Goal: Task Accomplishment & Management: Manage account settings

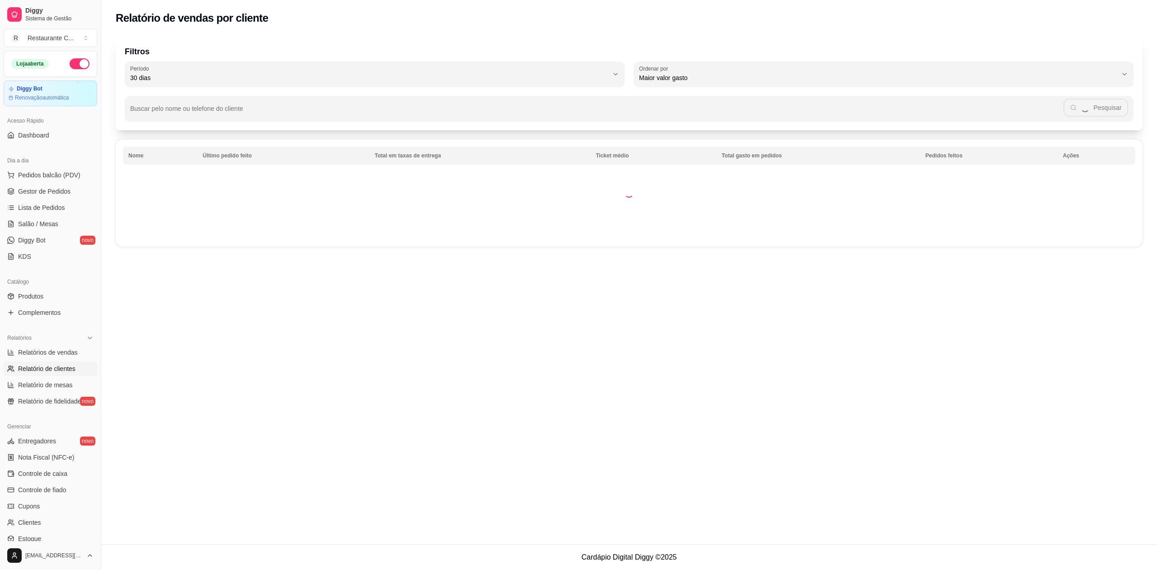
select select "30"
select select "HIGHEST_TOTAL_SPENT_WITH_ORDERS"
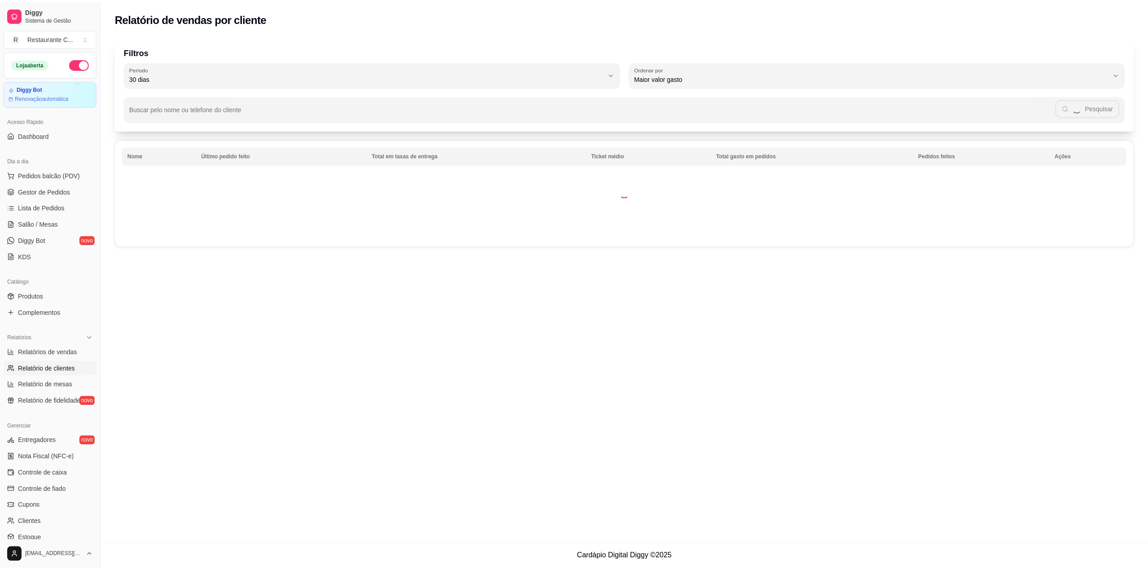
scroll to position [81, 0]
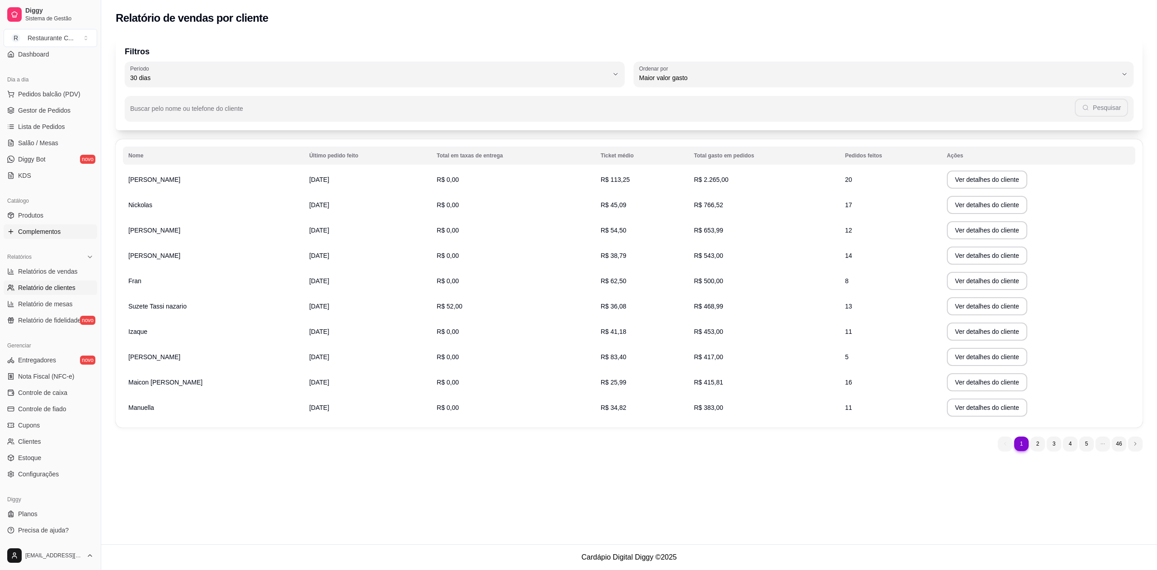
click at [49, 236] on span "Complementos" at bounding box center [39, 231] width 42 height 9
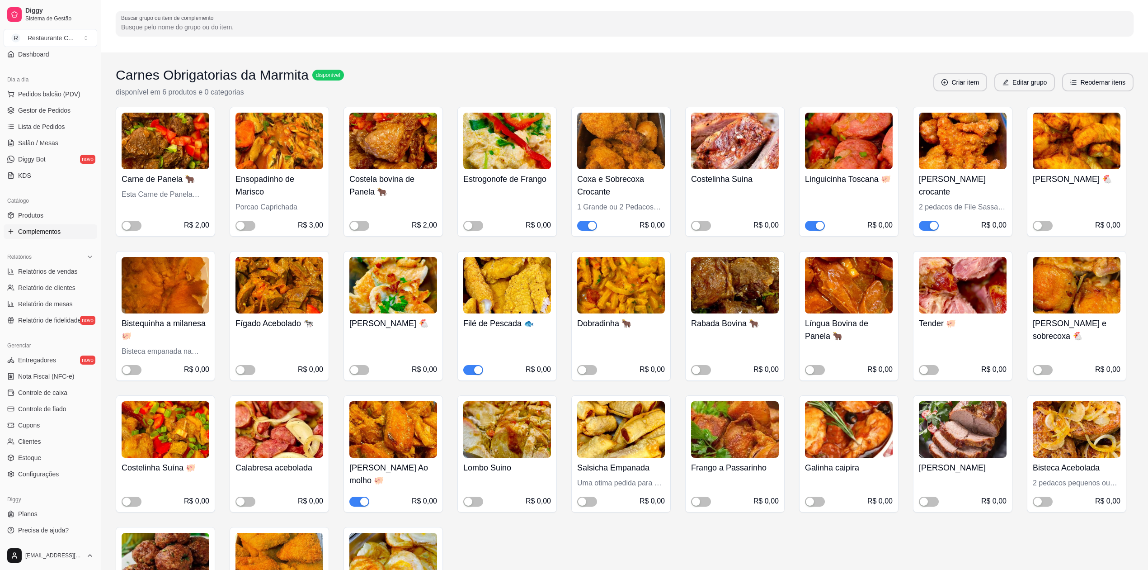
scroll to position [181, 0]
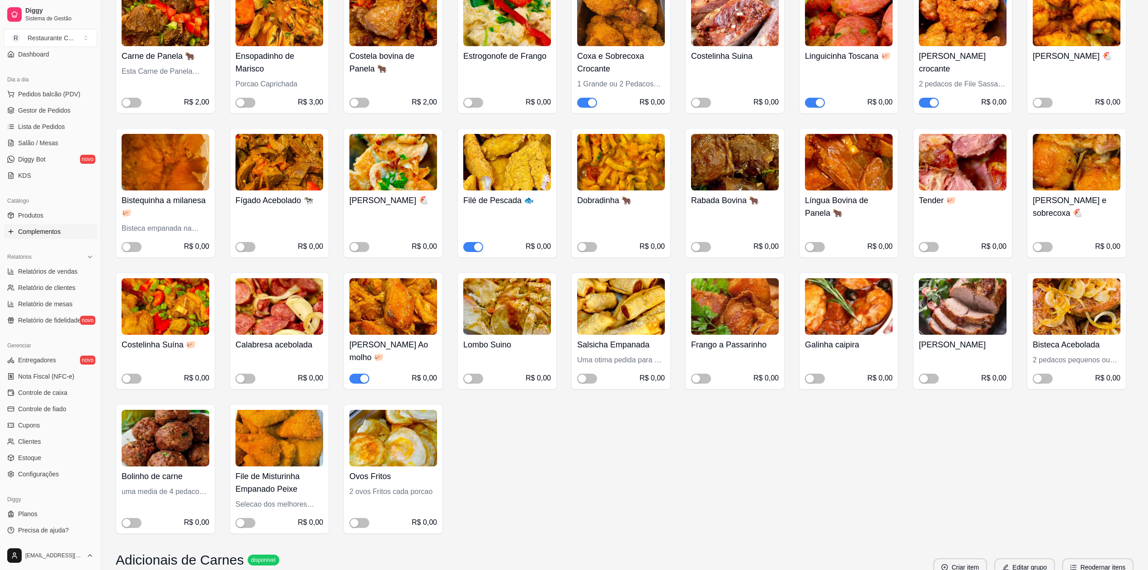
click at [404, 320] on img at bounding box center [393, 306] width 88 height 57
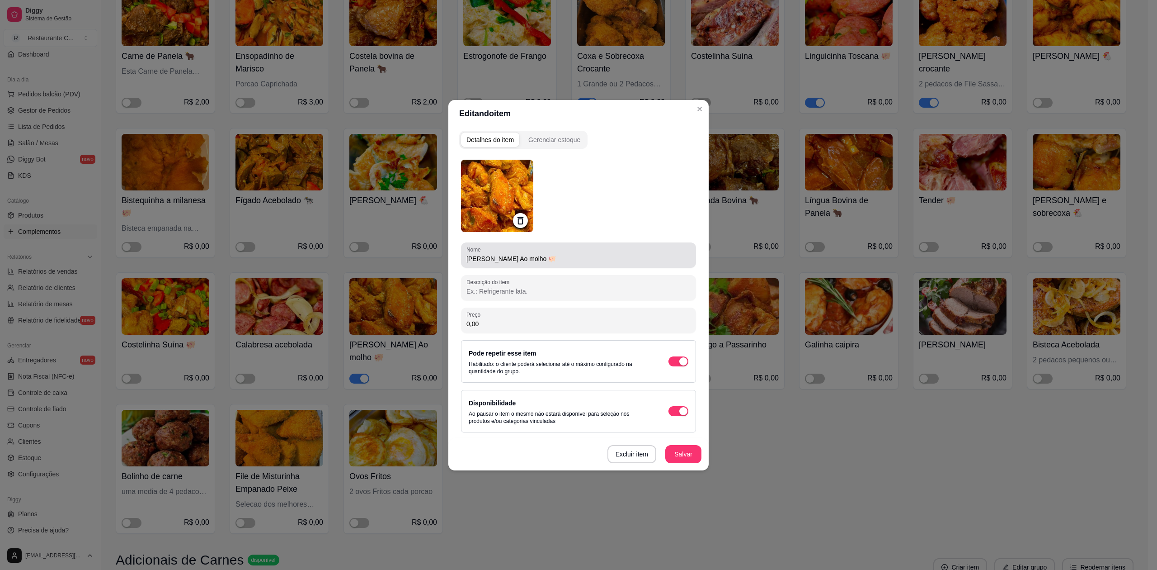
click at [556, 261] on input "[PERSON_NAME] Ao molho 🐖" at bounding box center [579, 258] width 224 height 9
click at [532, 259] on input "[PERSON_NAME] Ao molho 🐖" at bounding box center [579, 258] width 224 height 9
type input "[PERSON_NAME] Ao molho marinado ao vinho tinto 🐖"
click at [685, 455] on button "Salvar" at bounding box center [683, 454] width 35 height 18
click at [670, 447] on button "Salvar" at bounding box center [684, 454] width 36 height 18
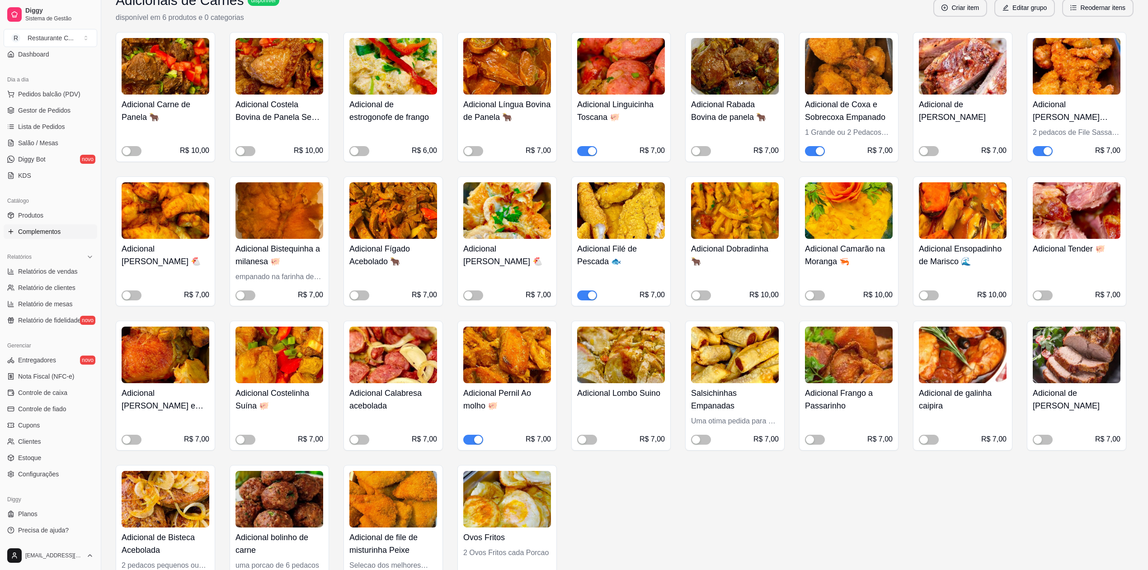
scroll to position [904, 0]
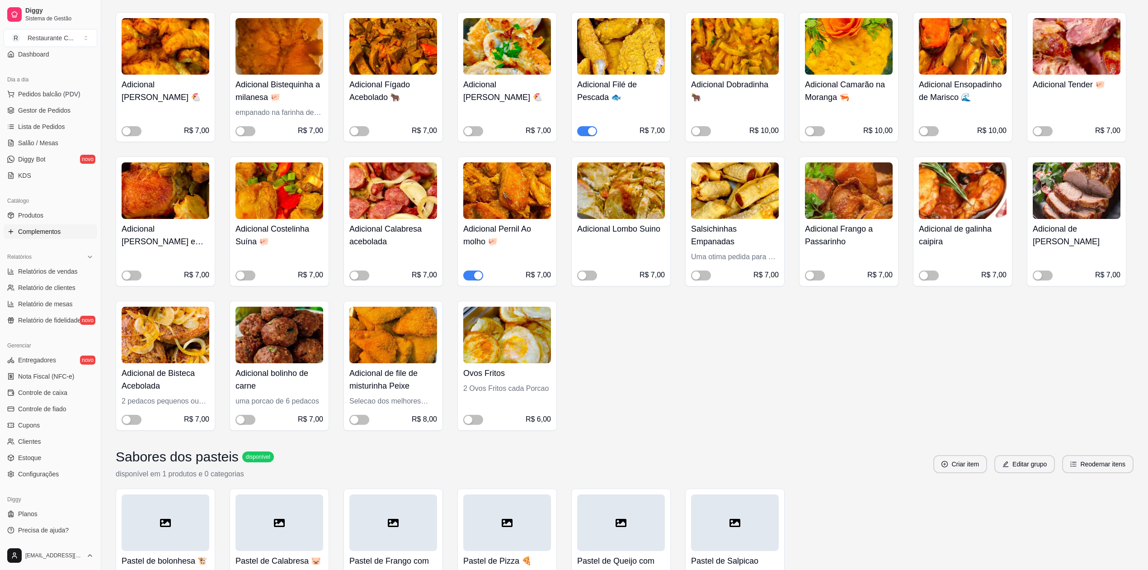
click at [509, 184] on img at bounding box center [507, 190] width 88 height 57
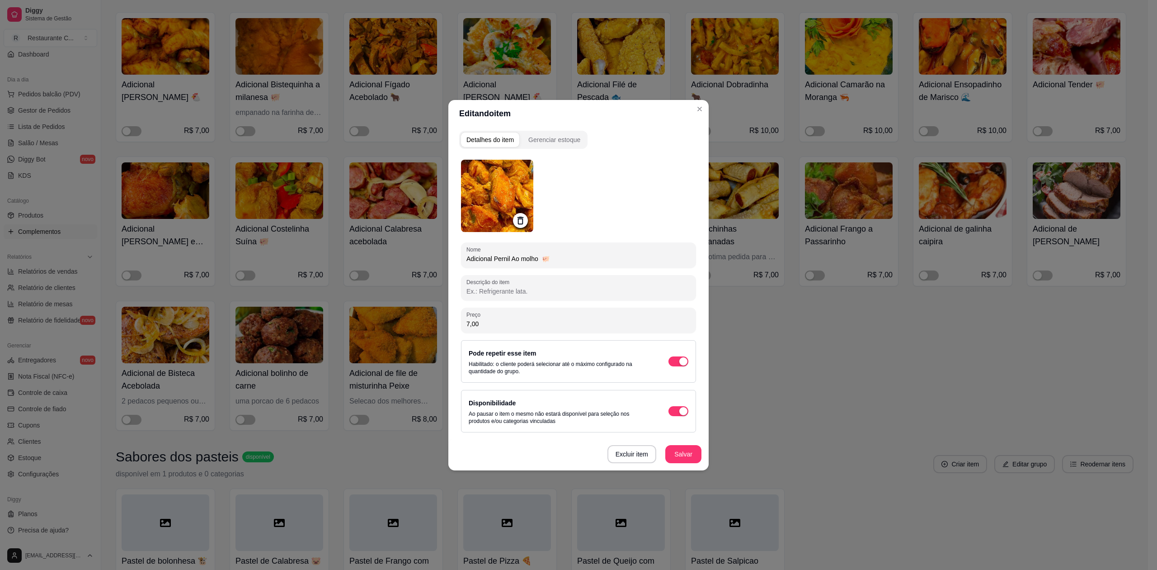
click at [540, 258] on input "Adicional Pernil Ao molho 🐖" at bounding box center [579, 258] width 224 height 9
type input "Adicional Pernil Ao molho marinado ao vinho tinto 🐖"
click at [679, 454] on button "Salvar" at bounding box center [684, 454] width 36 height 18
click at [671, 448] on button "Salvar" at bounding box center [684, 454] width 36 height 18
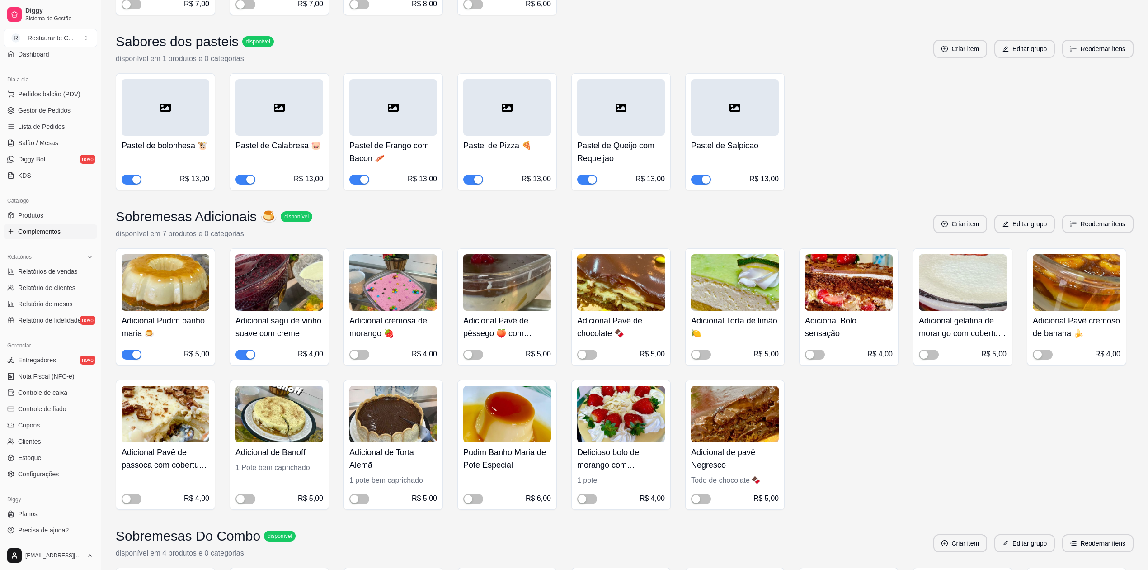
scroll to position [1386, 0]
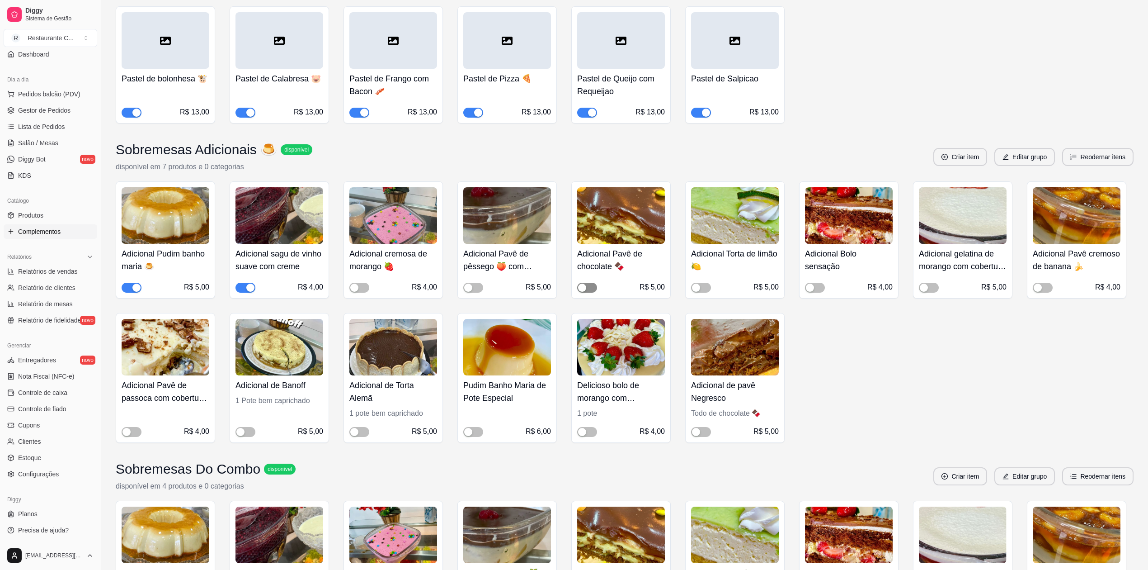
click at [587, 291] on span "button" at bounding box center [587, 288] width 20 height 10
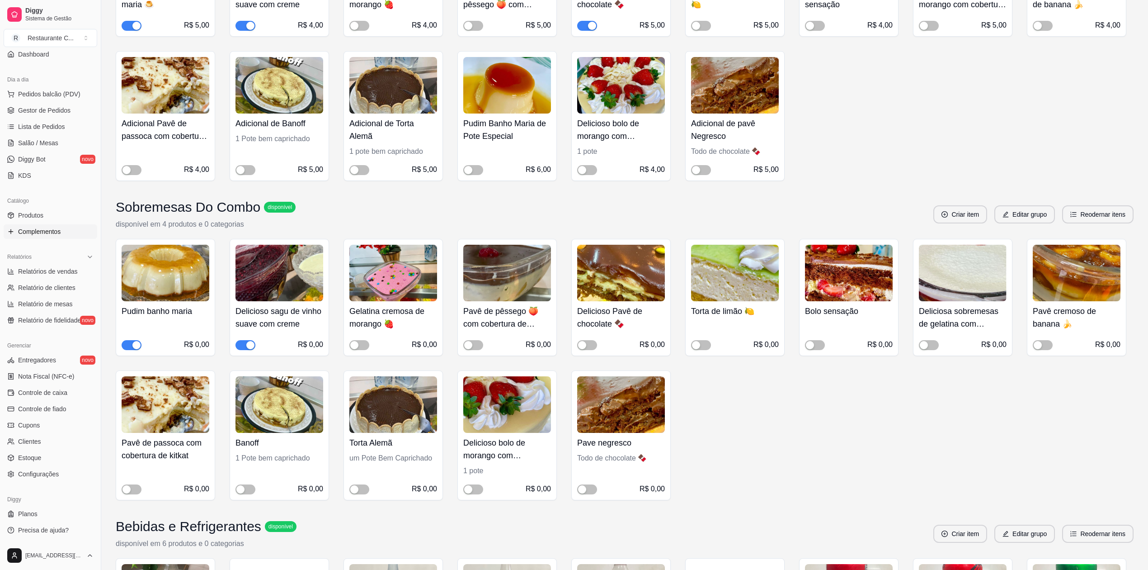
scroll to position [1869, 0]
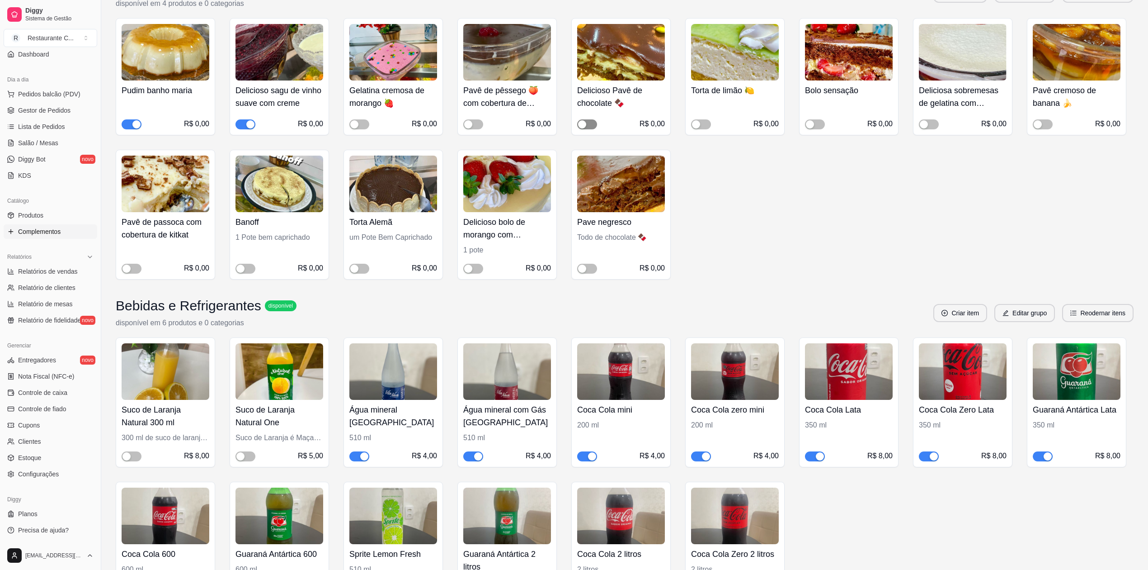
click at [590, 125] on span "button" at bounding box center [587, 124] width 20 height 10
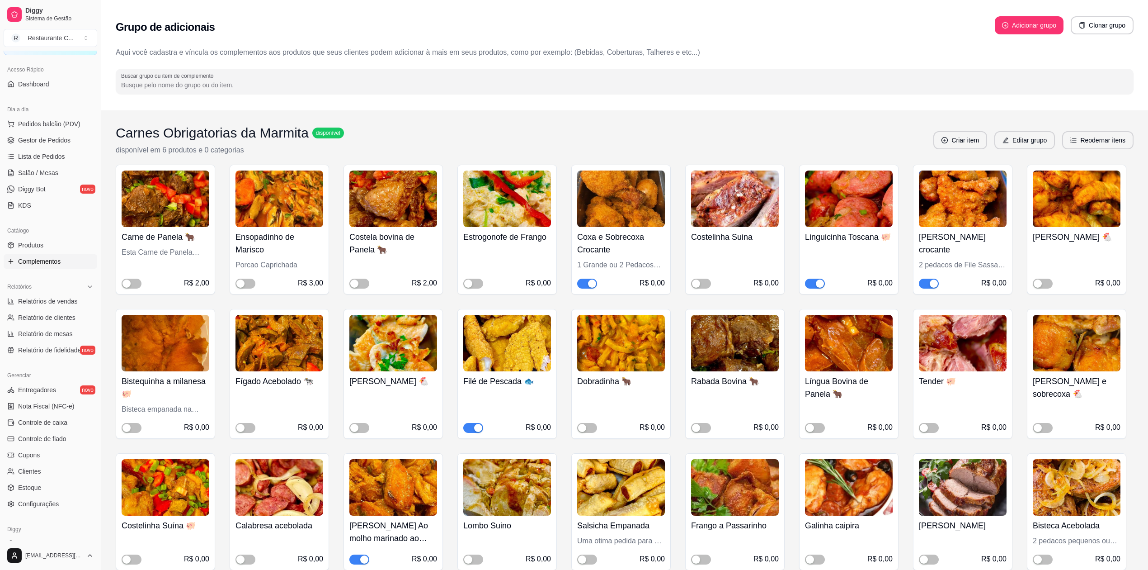
scroll to position [21, 0]
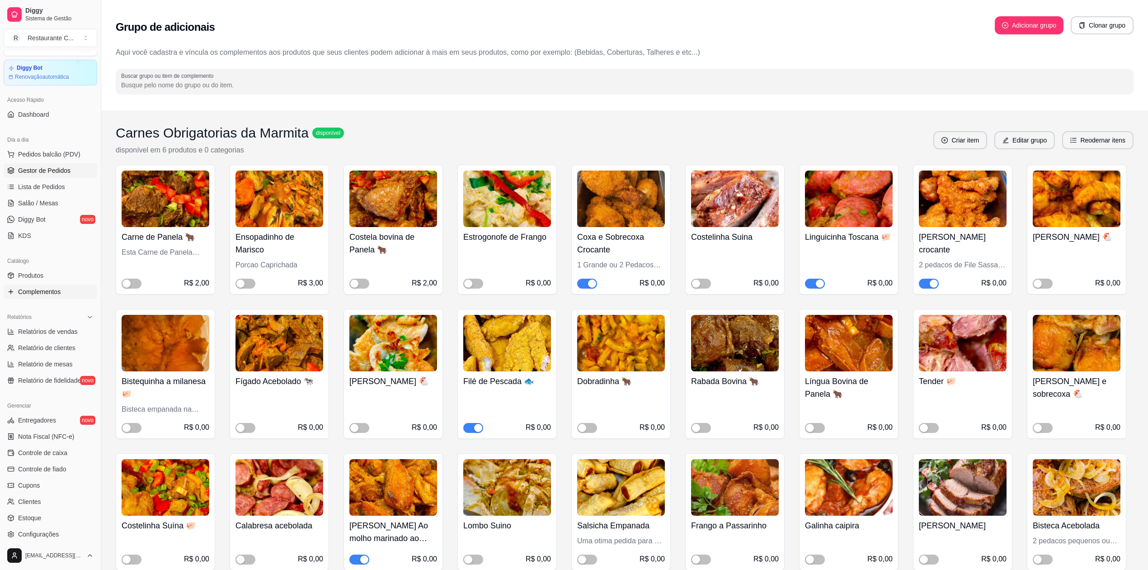
click at [62, 168] on span "Gestor de Pedidos" at bounding box center [44, 170] width 52 height 9
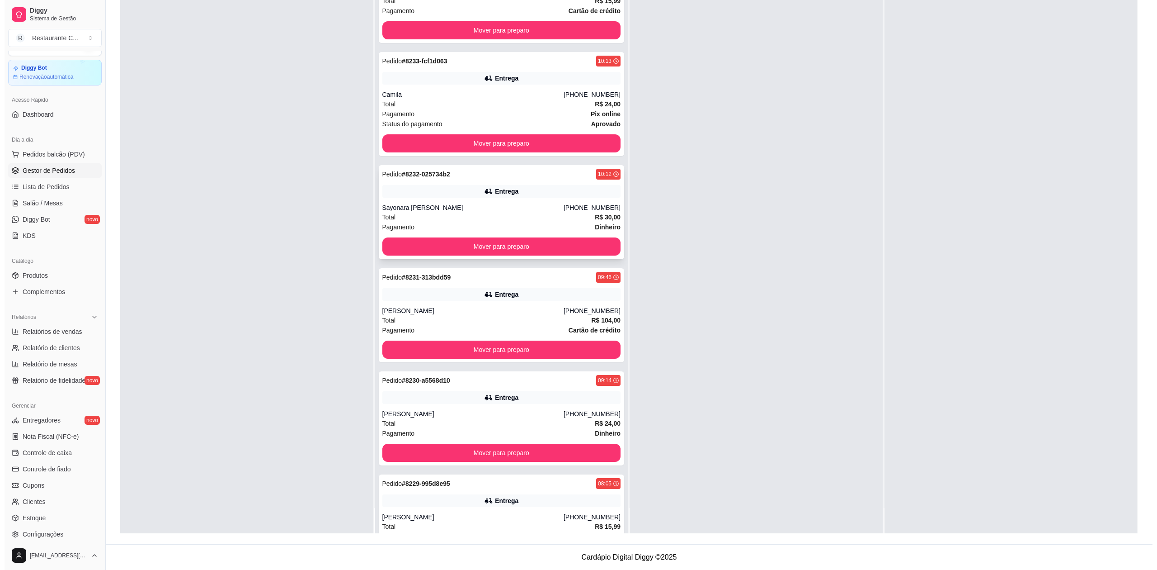
scroll to position [279, 0]
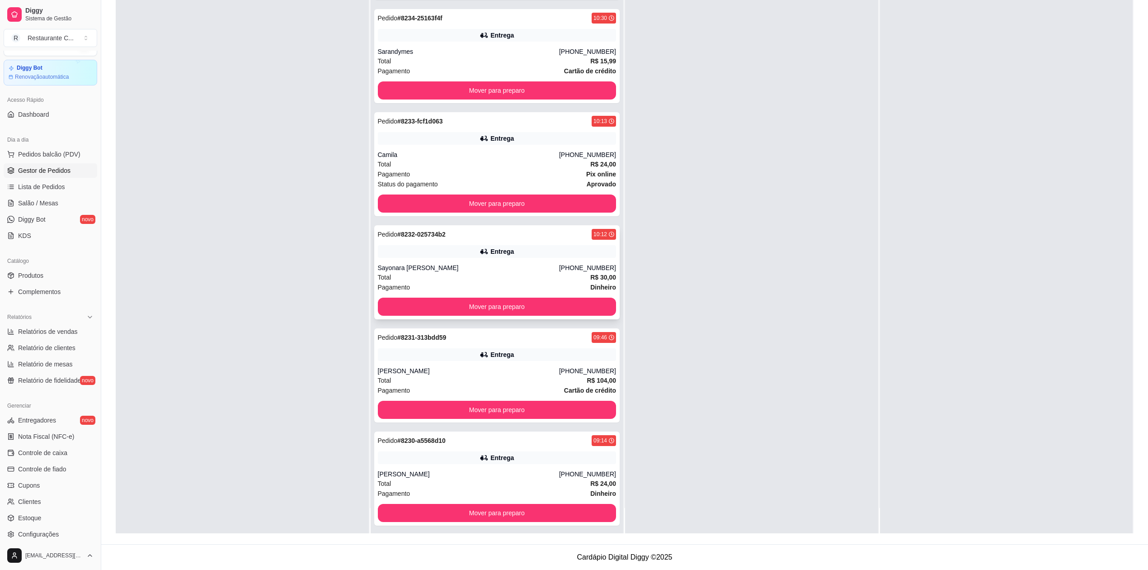
click at [444, 254] on div "Entrega" at bounding box center [497, 251] width 239 height 13
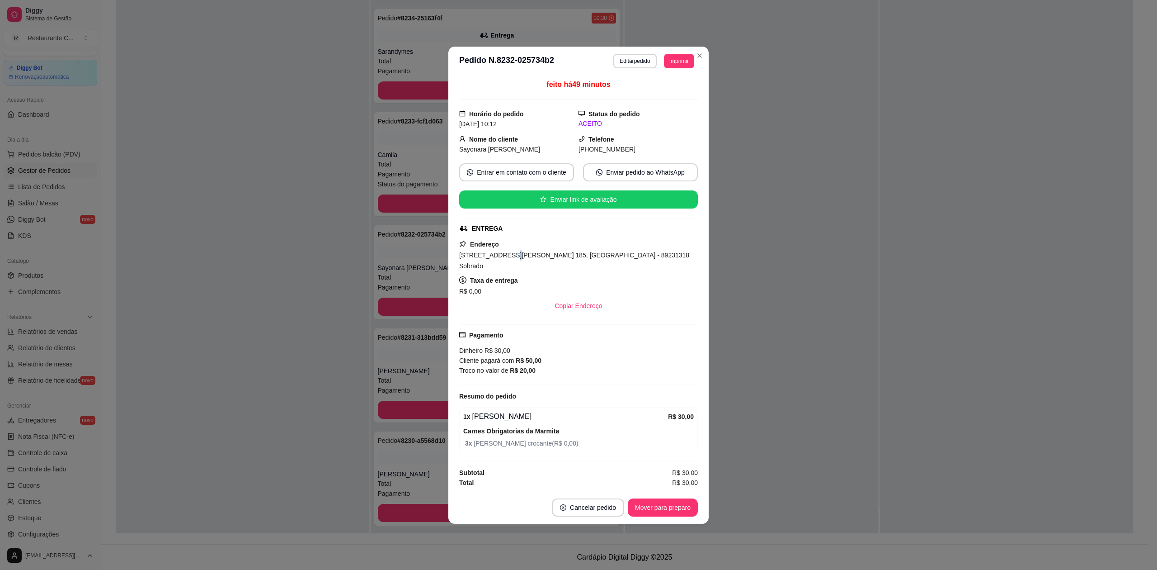
click at [507, 264] on div "[STREET_ADDRESS][PERSON_NAME] 185, [GEOGRAPHIC_DATA] - 89231318 Sobrado" at bounding box center [578, 261] width 239 height 22
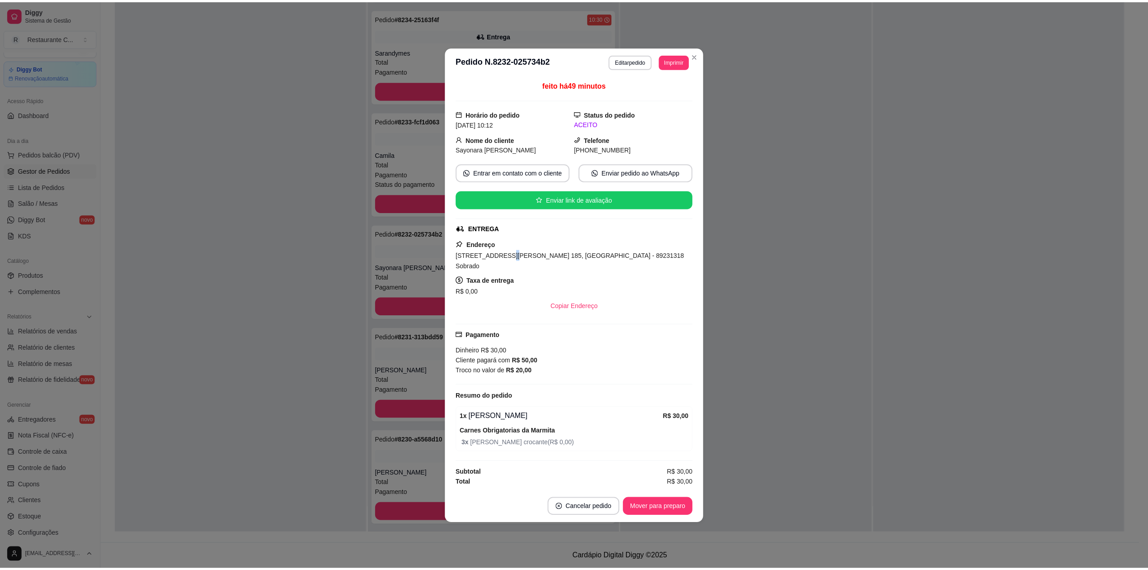
scroll to position [382, 0]
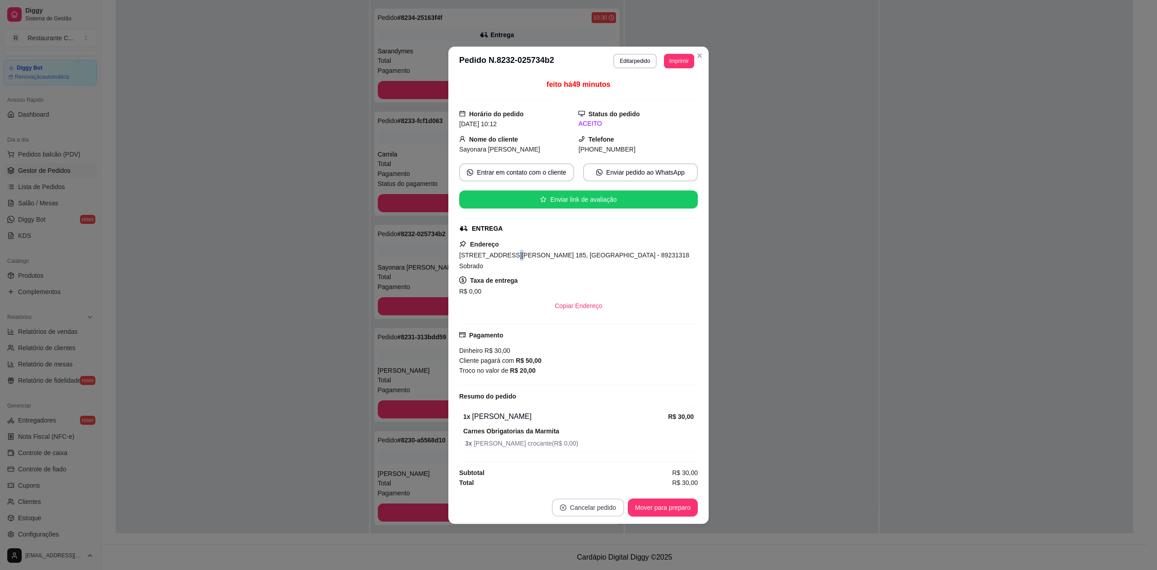
click at [607, 501] on button "Cancelar pedido" at bounding box center [588, 507] width 72 height 18
click at [612, 479] on button "Sim" at bounding box center [613, 481] width 36 height 18
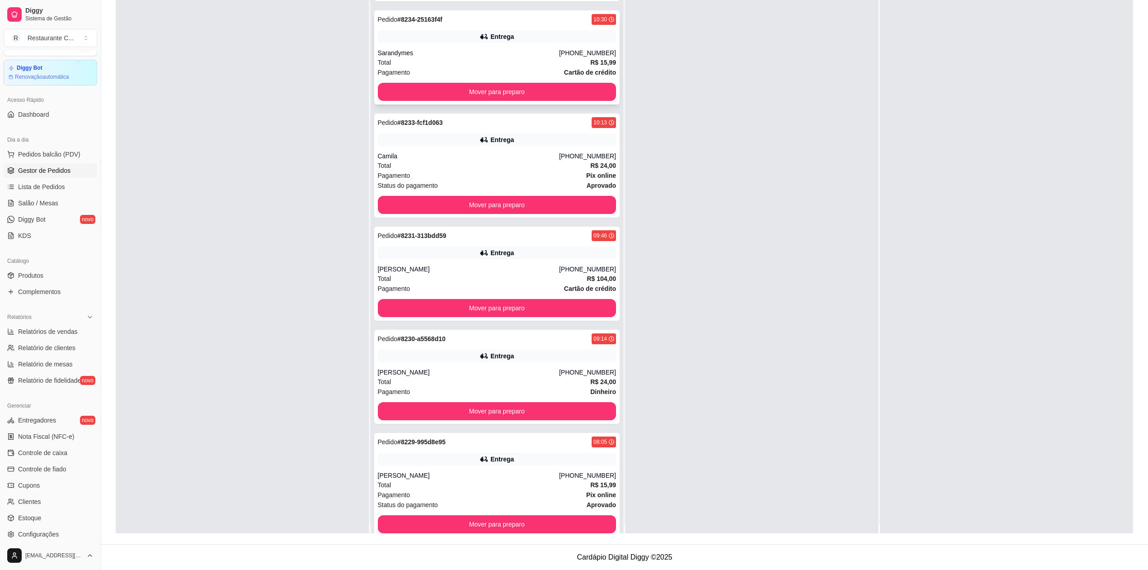
scroll to position [0, 0]
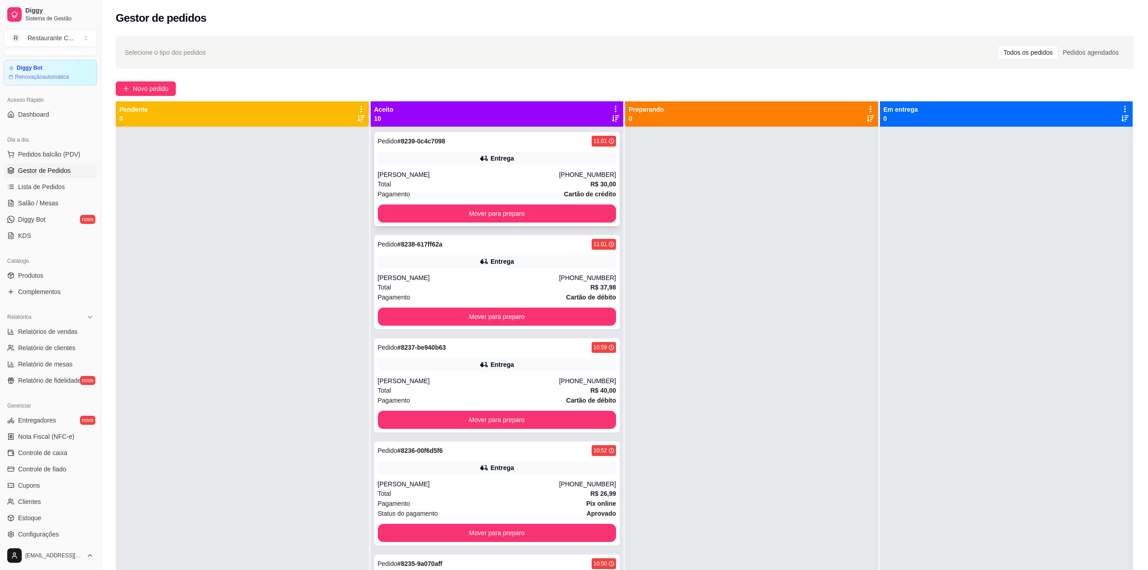
click at [465, 170] on div "[PERSON_NAME]" at bounding box center [468, 174] width 181 height 9
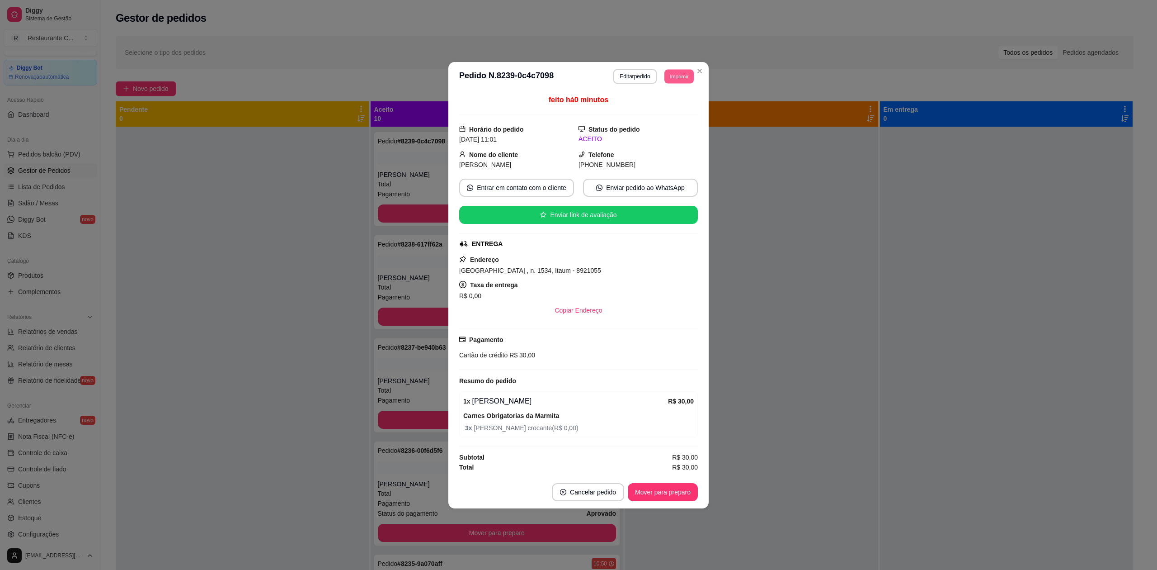
click at [672, 71] on button "Imprimir" at bounding box center [679, 76] width 29 height 14
click at [666, 107] on button "Delivery" at bounding box center [663, 105] width 66 height 14
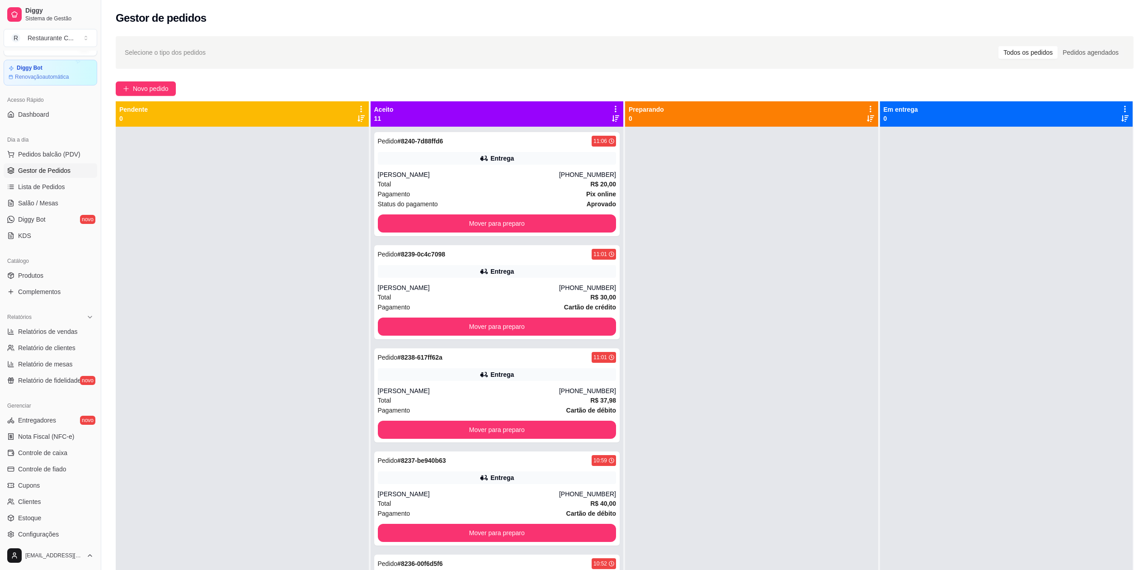
click at [57, 170] on span "Gestor de Pedidos" at bounding box center [44, 170] width 52 height 9
click at [51, 350] on span "Relatório de clientes" at bounding box center [46, 347] width 57 height 9
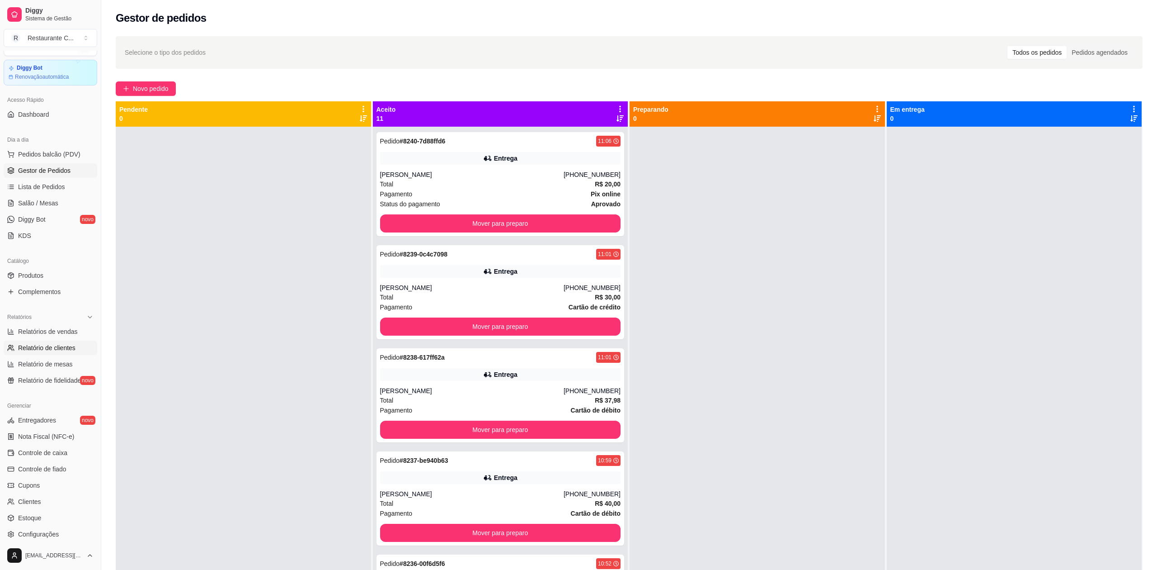
select select "30"
select select "HIGHEST_TOTAL_SPENT_WITH_ORDERS"
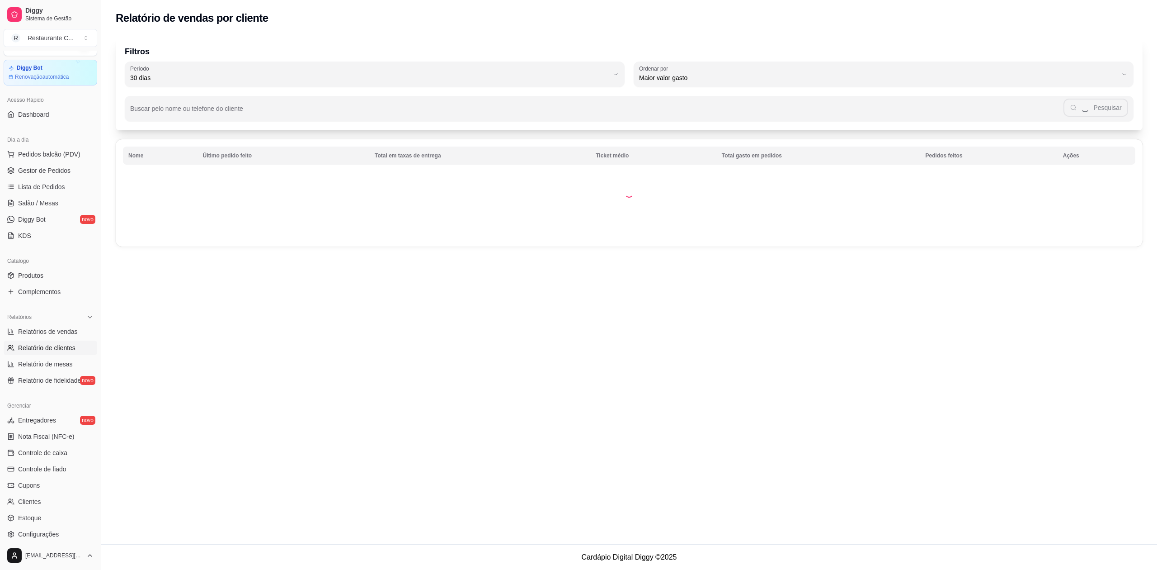
click at [46, 178] on ul "Pedidos balcão (PDV) Gestor de Pedidos Lista de Pedidos Salão / Mesas Diggy Bot…" at bounding box center [51, 195] width 94 height 96
click at [46, 174] on span "Gestor de Pedidos" at bounding box center [44, 170] width 52 height 9
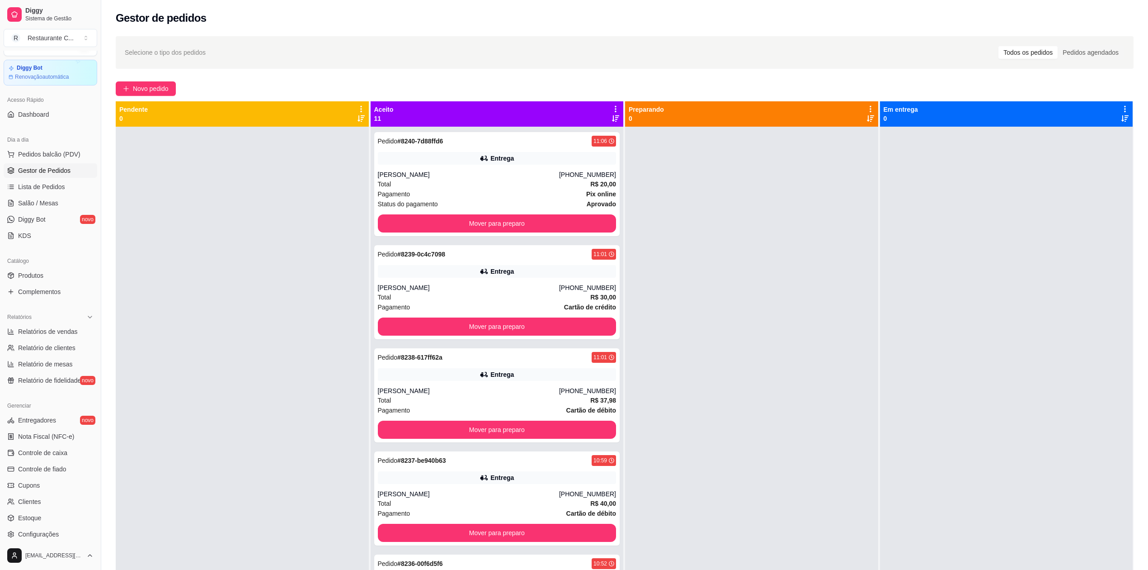
click at [61, 169] on span "Gestor de Pedidos" at bounding box center [44, 170] width 52 height 9
click at [46, 295] on span "Complementos" at bounding box center [39, 291] width 42 height 9
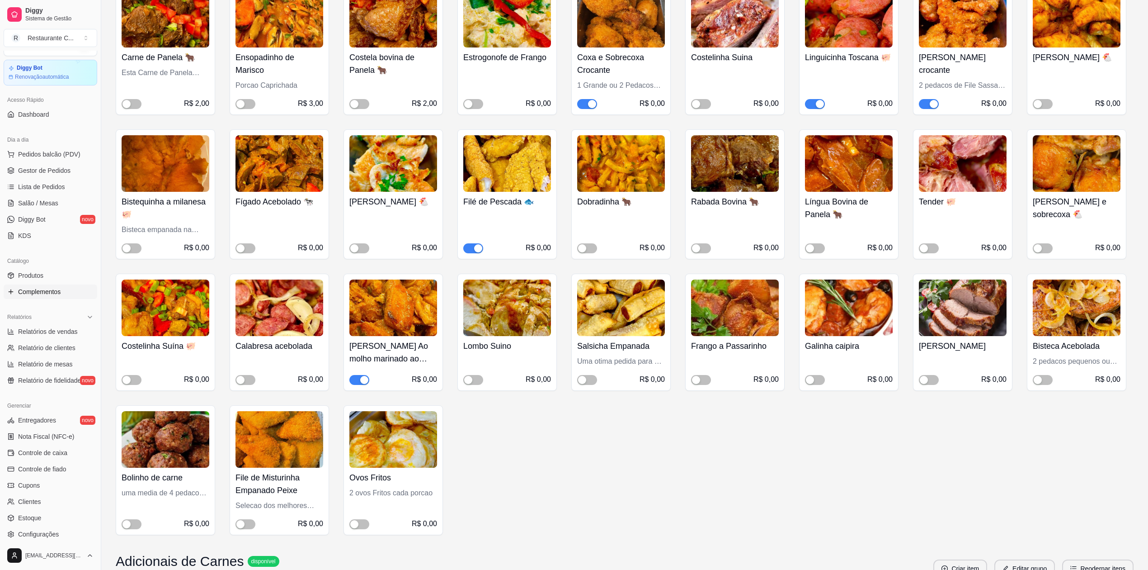
scroll to position [181, 0]
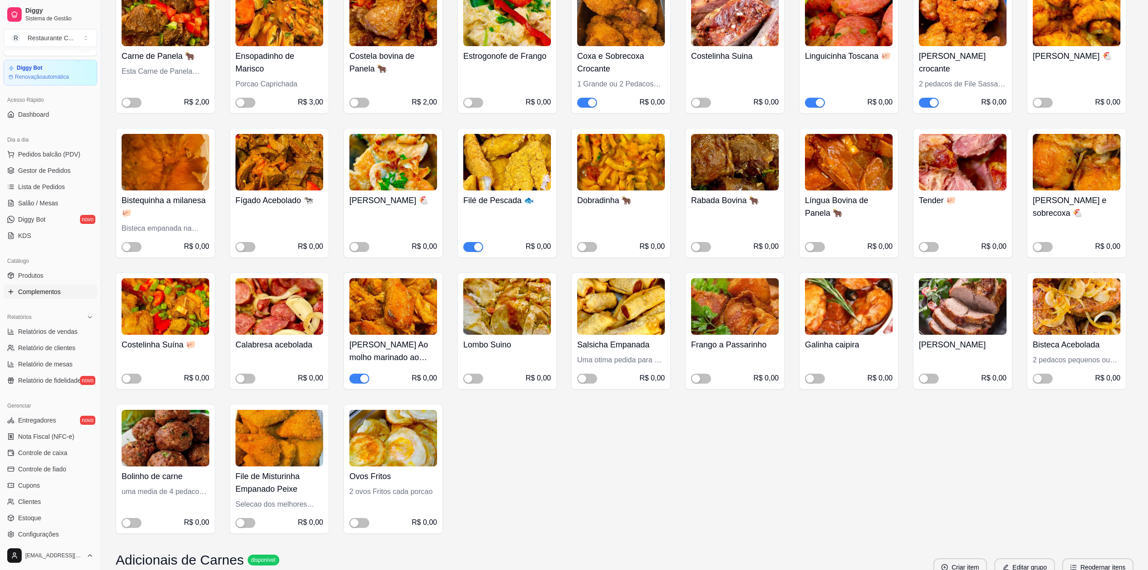
click at [392, 294] on img at bounding box center [393, 306] width 88 height 57
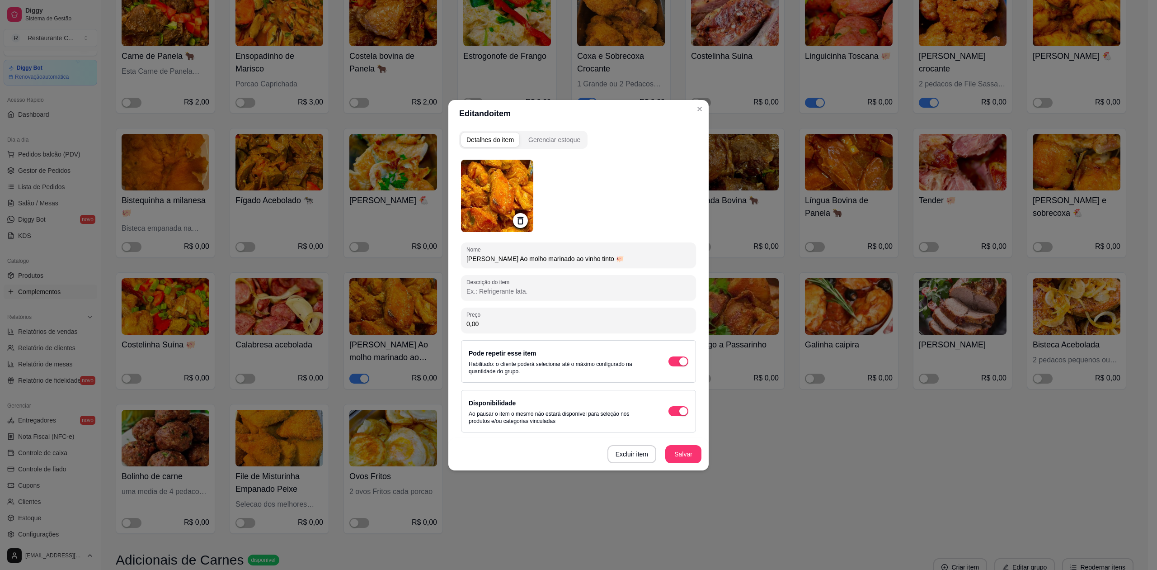
click at [523, 220] on icon at bounding box center [521, 220] width 6 height 8
click at [497, 187] on div at bounding box center [497, 196] width 72 height 72
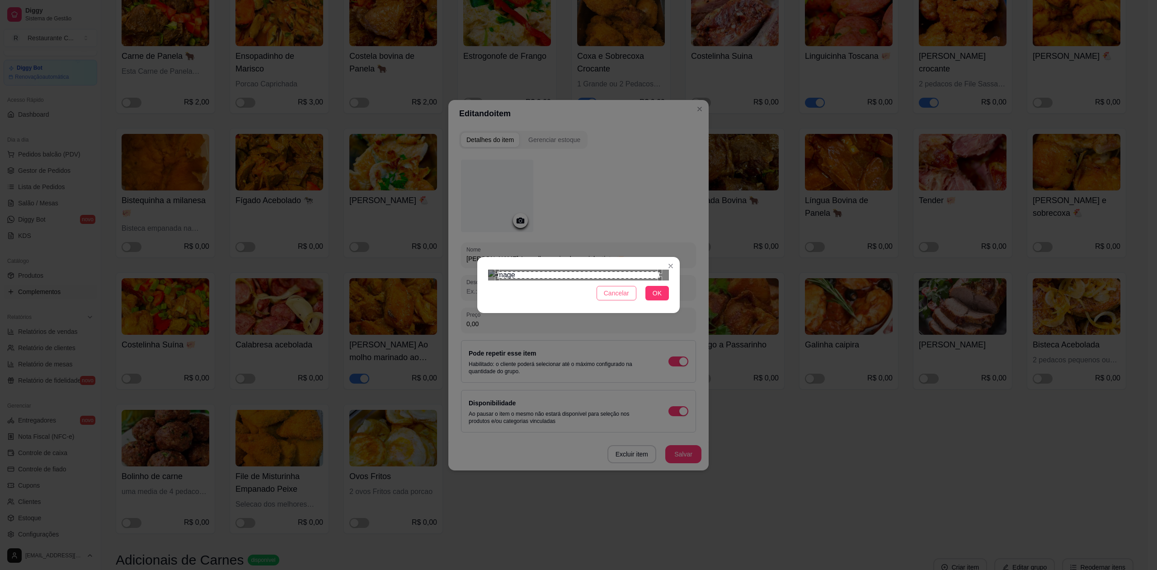
click at [612, 298] on span "Cancelar" at bounding box center [616, 293] width 25 height 10
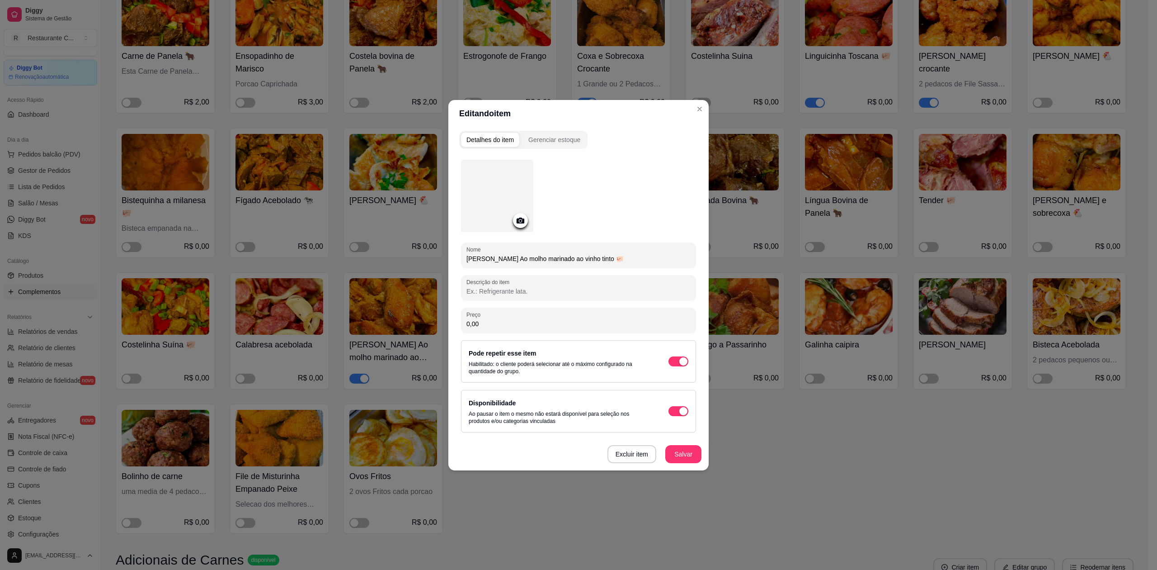
click at [492, 186] on div at bounding box center [497, 196] width 72 height 72
click at [499, 177] on div at bounding box center [497, 196] width 72 height 72
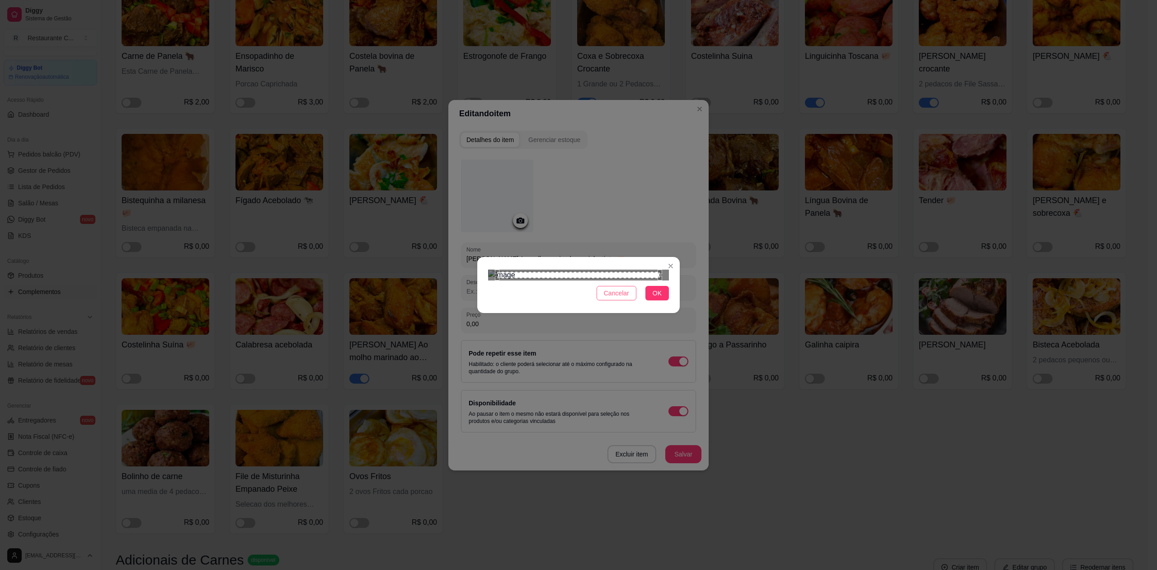
click at [614, 298] on span "Cancelar" at bounding box center [616, 293] width 25 height 10
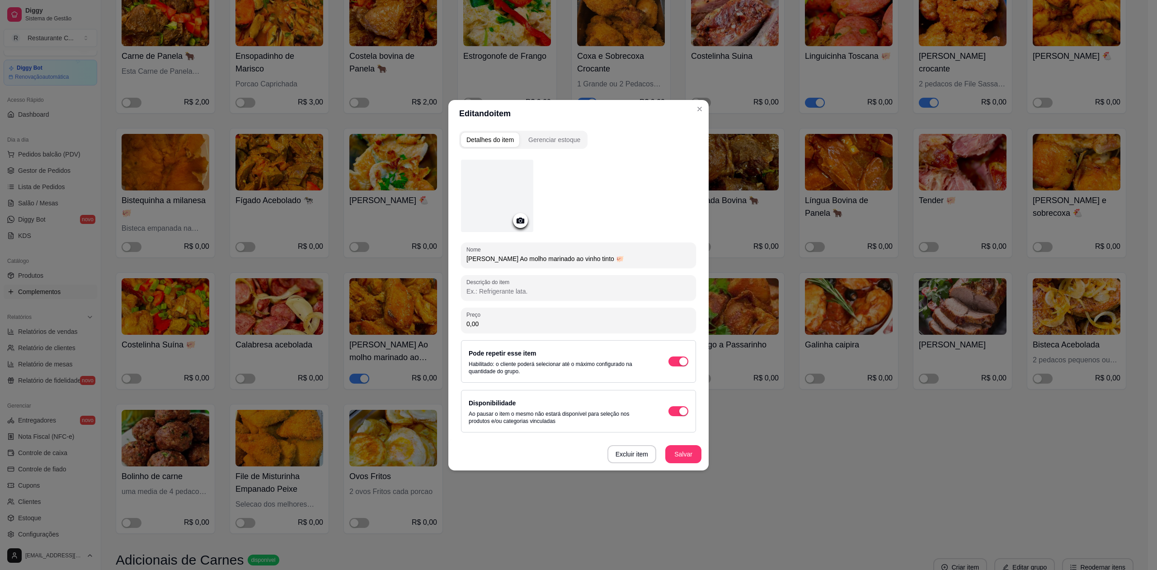
click at [473, 191] on div at bounding box center [497, 196] width 72 height 72
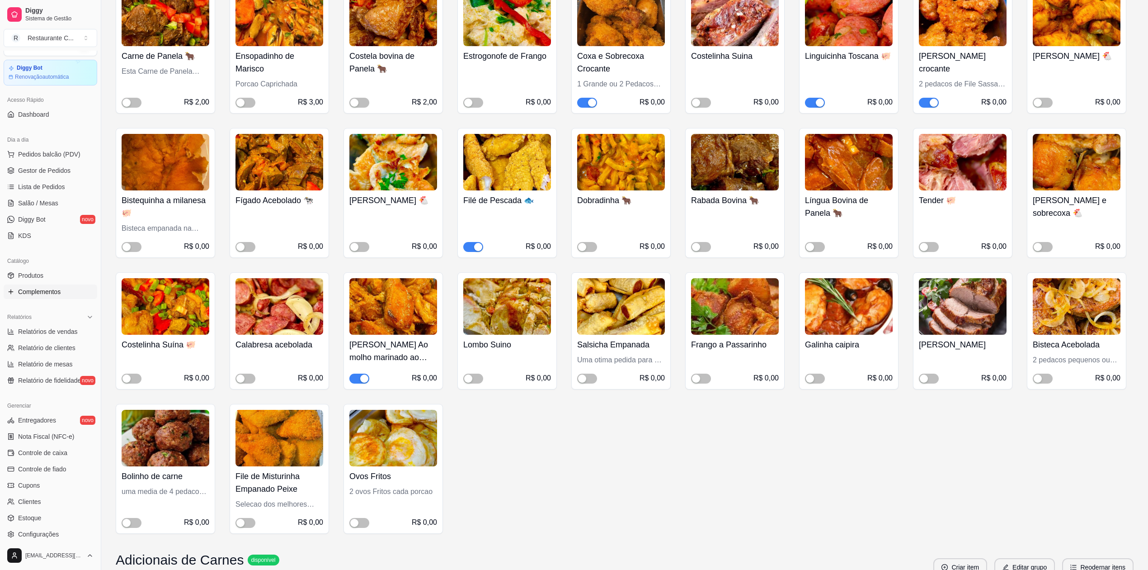
click at [384, 289] on img at bounding box center [393, 306] width 88 height 57
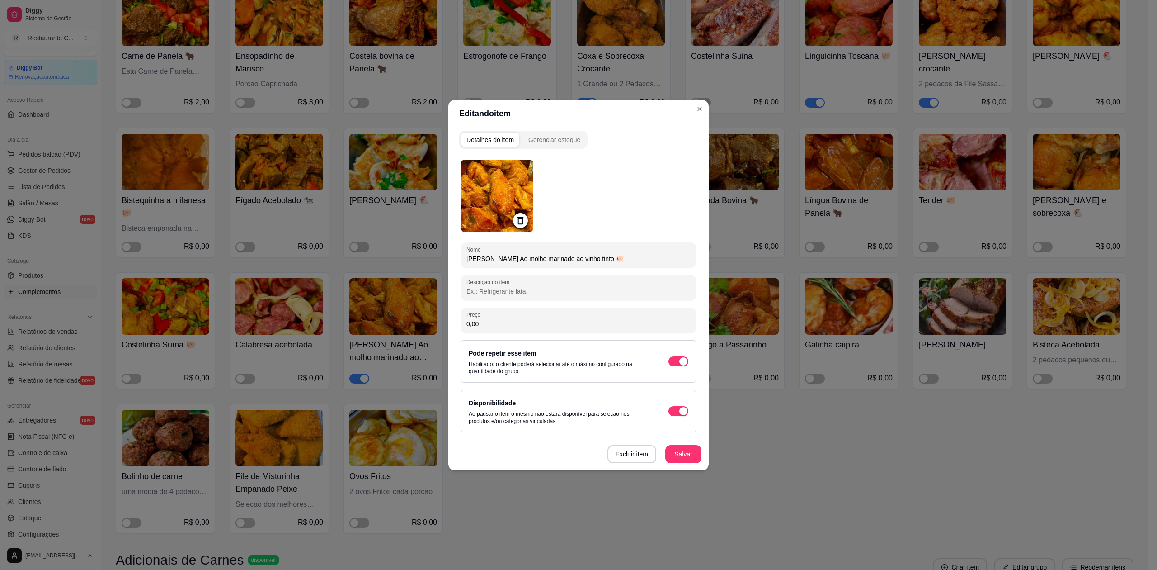
click at [500, 194] on img at bounding box center [497, 196] width 72 height 72
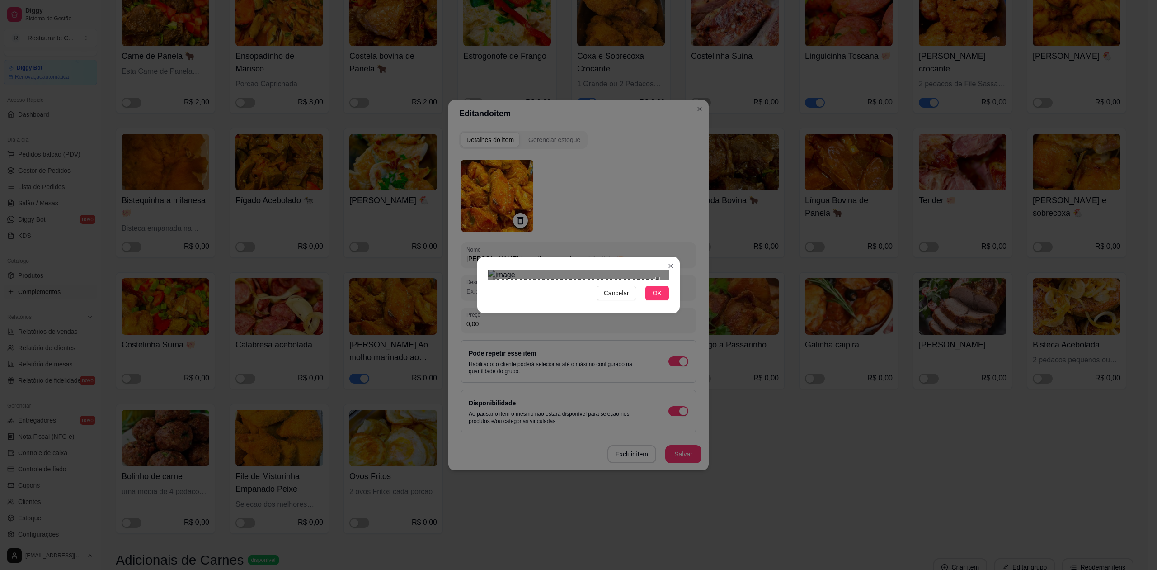
click at [599, 279] on div "Use the arrow keys to move the crop selection area" at bounding box center [576, 360] width 163 height 163
click at [660, 298] on span "OK" at bounding box center [657, 293] width 9 height 10
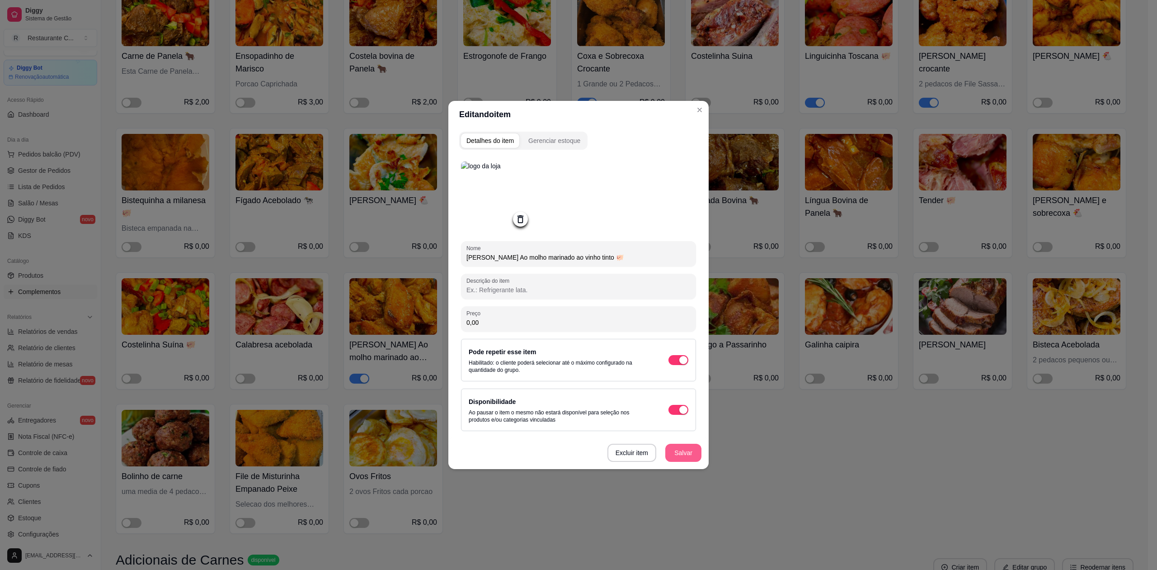
click at [677, 452] on button "Salvar" at bounding box center [684, 453] width 36 height 18
click at [677, 449] on button "Salvar" at bounding box center [684, 453] width 36 height 18
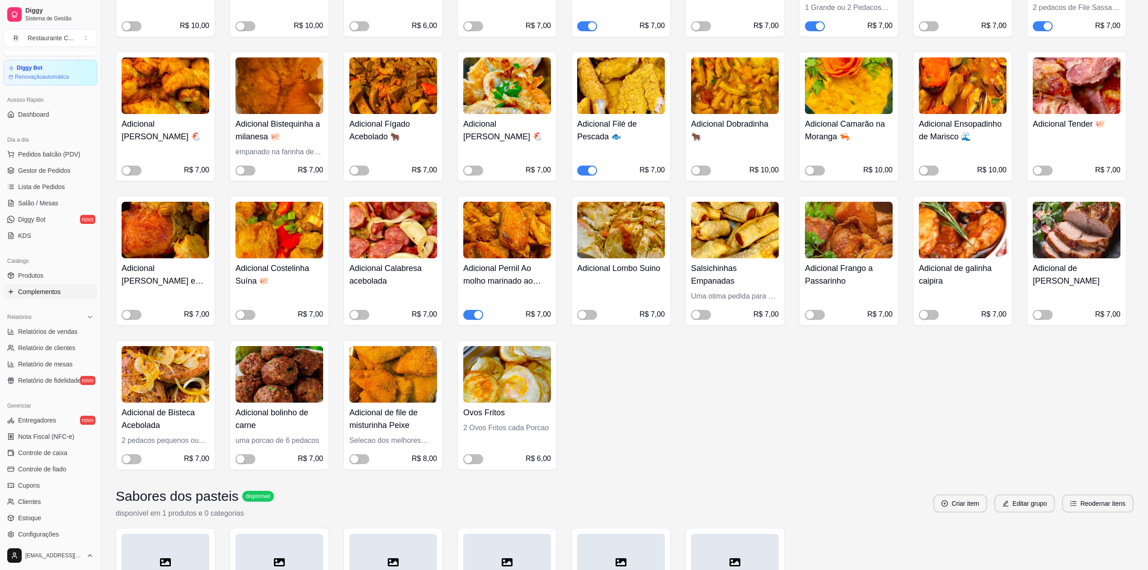
scroll to position [904, 0]
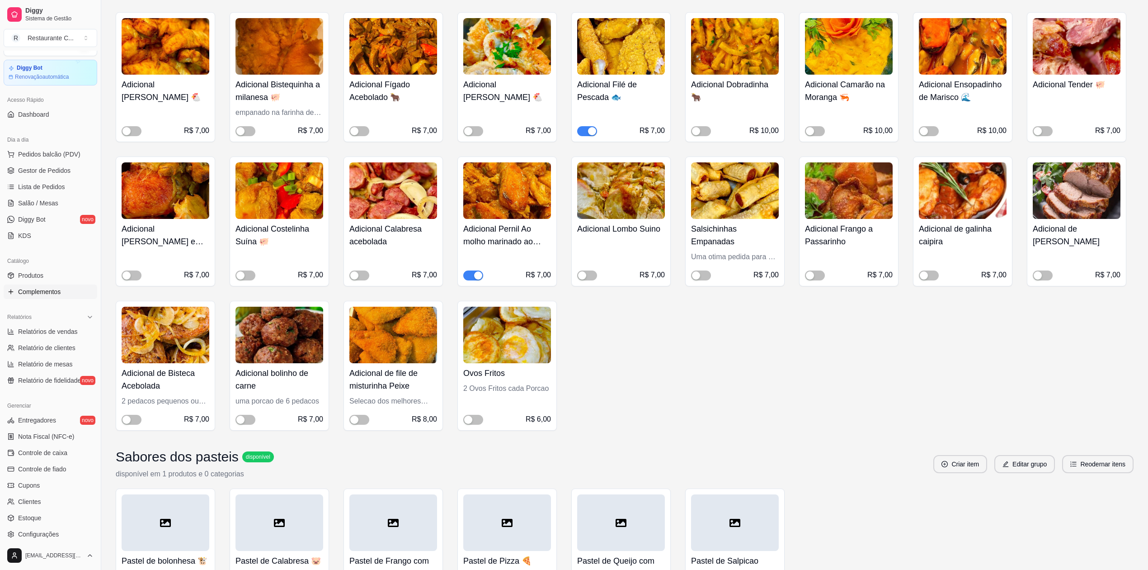
click at [503, 194] on img at bounding box center [507, 190] width 88 height 57
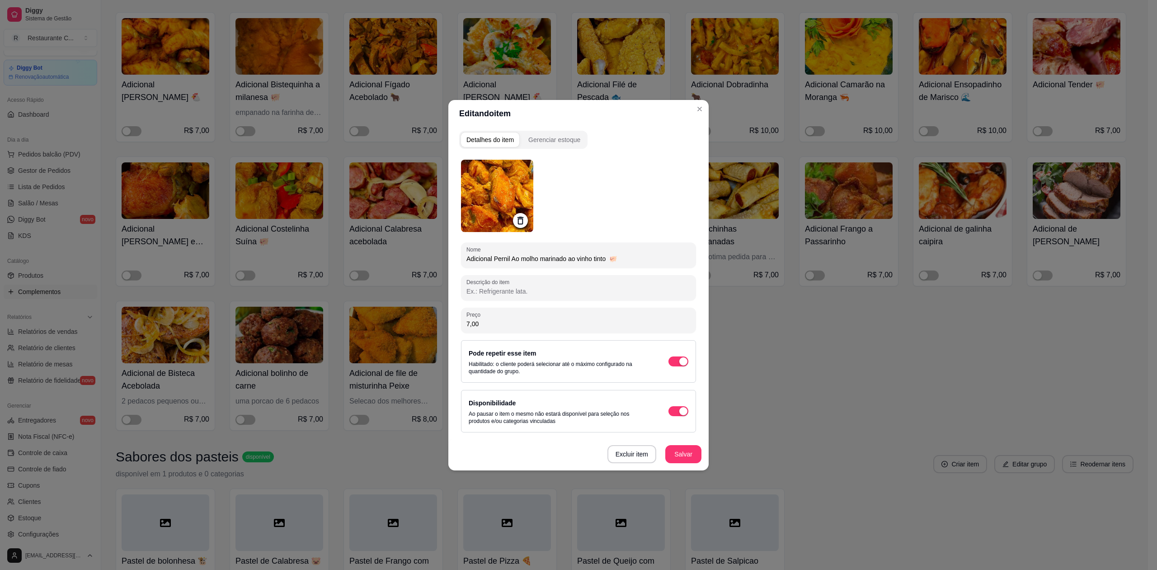
click at [500, 183] on img at bounding box center [497, 196] width 72 height 72
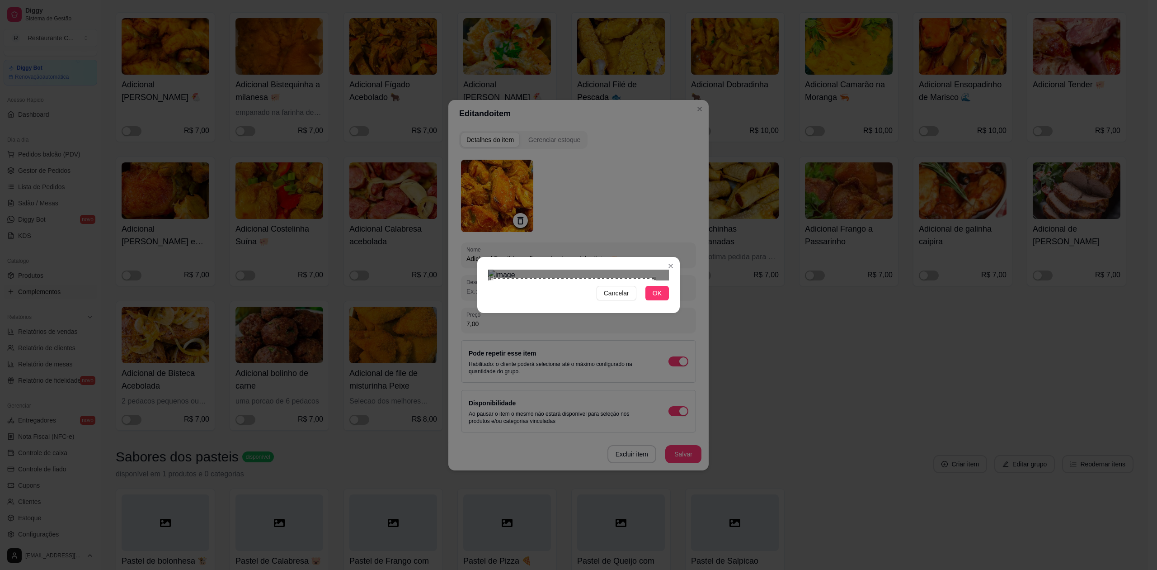
click at [573, 278] on div "Use the arrow keys to move the crop selection area" at bounding box center [572, 359] width 163 height 163
click at [650, 300] on button "OK" at bounding box center [658, 293] width 24 height 14
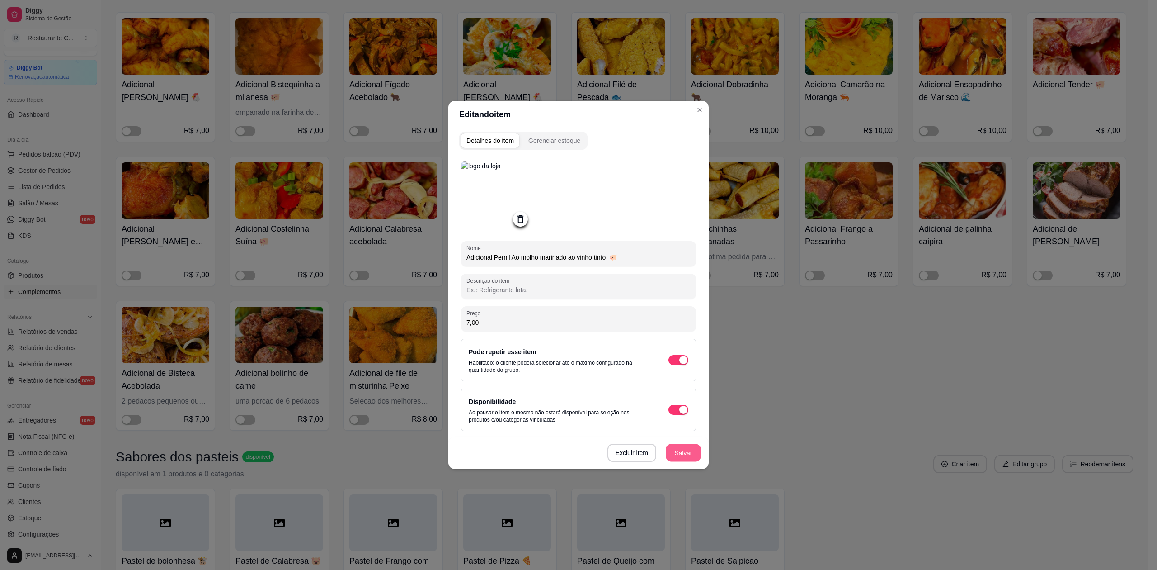
click at [684, 450] on button "Salvar" at bounding box center [683, 453] width 35 height 18
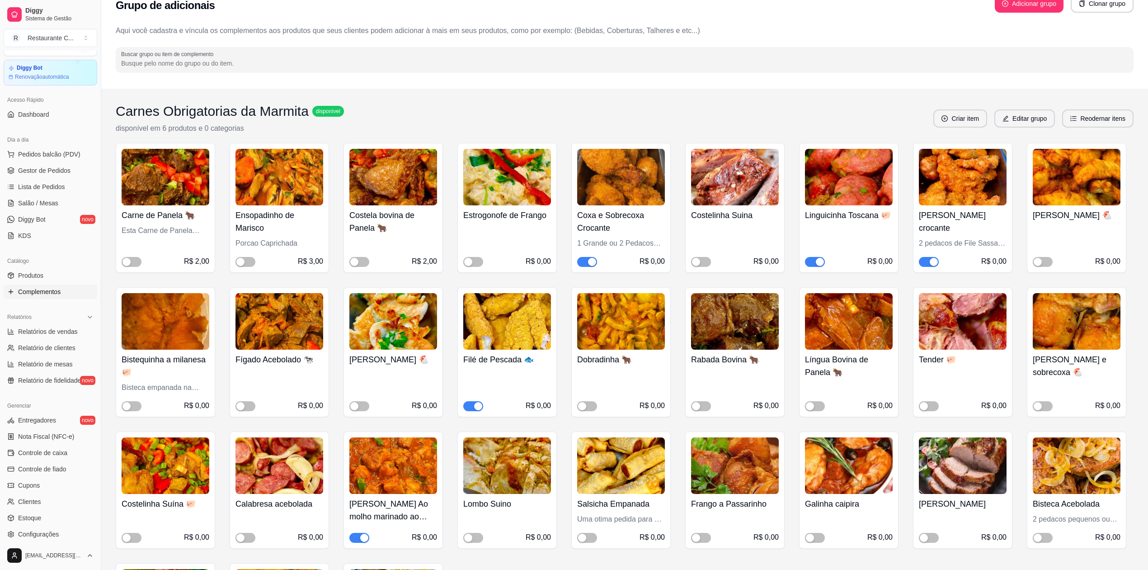
scroll to position [0, 0]
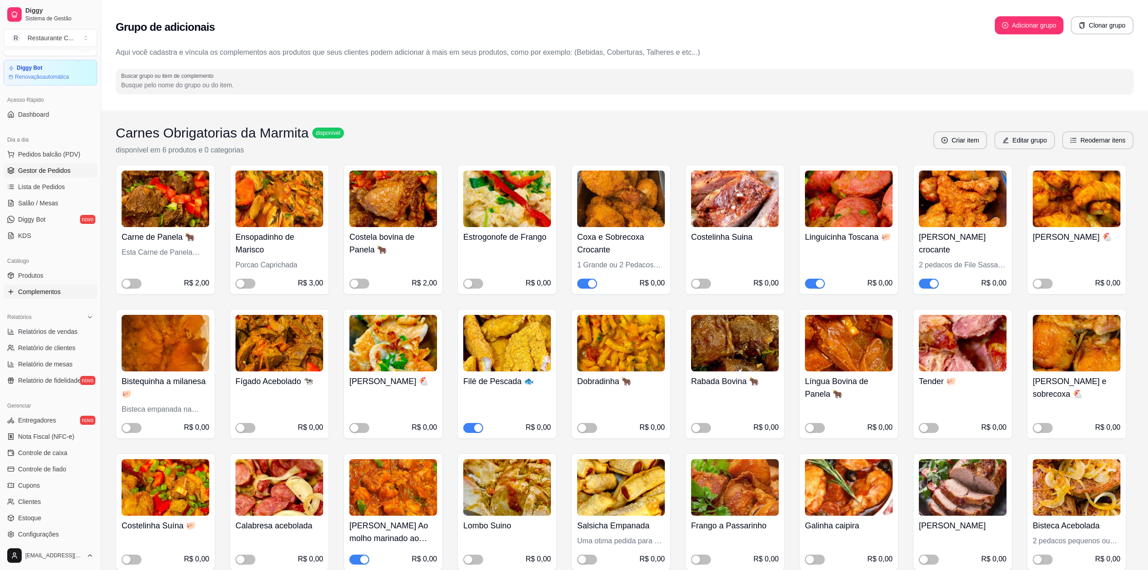
click at [52, 166] on span "Gestor de Pedidos" at bounding box center [44, 170] width 52 height 9
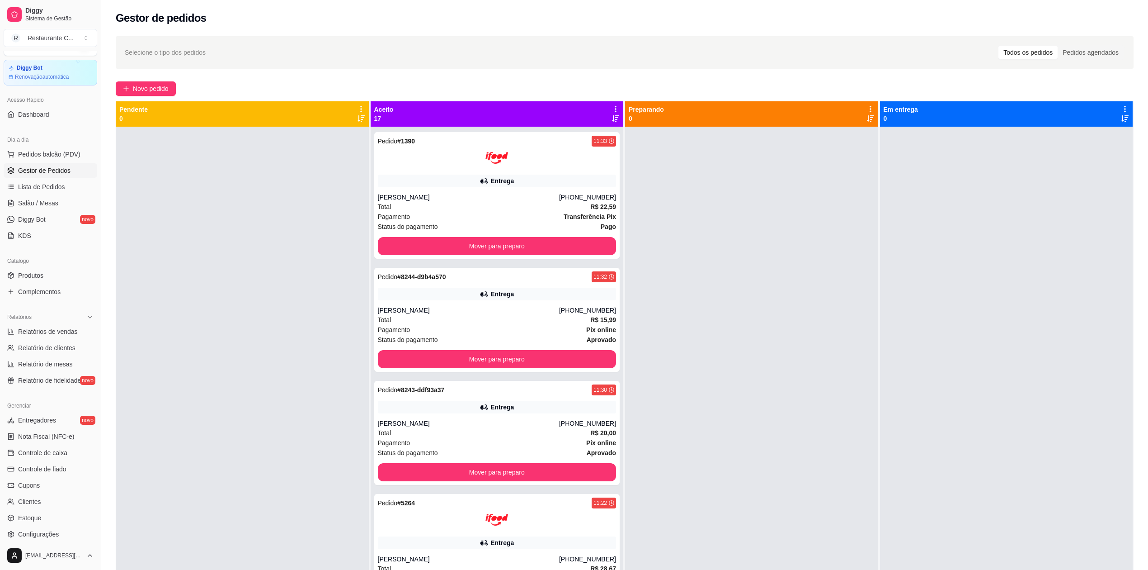
click at [699, 216] on div at bounding box center [751, 412] width 253 height 570
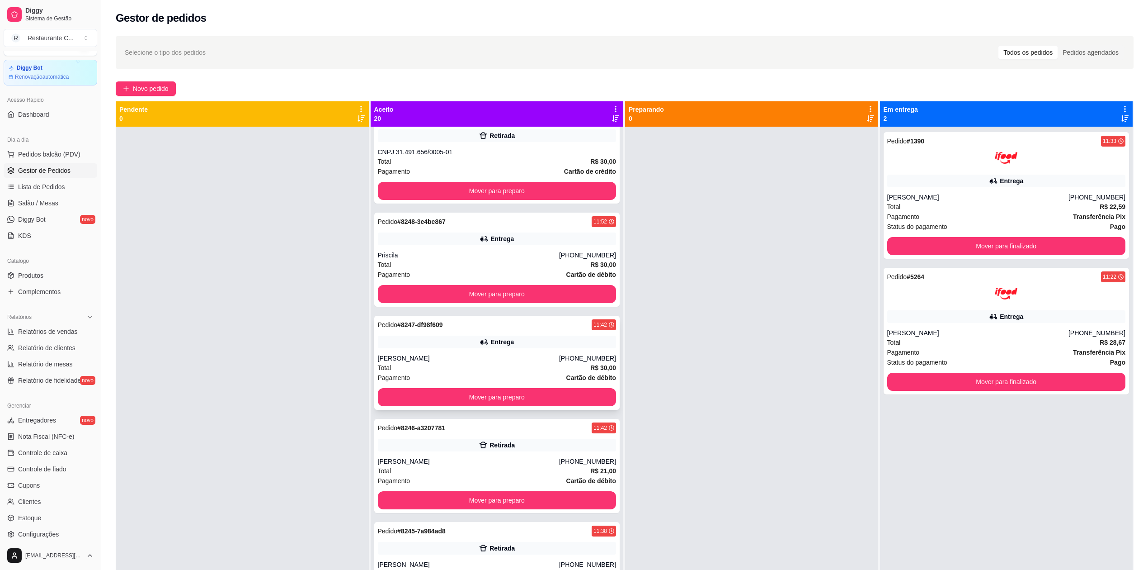
scroll to position [60, 0]
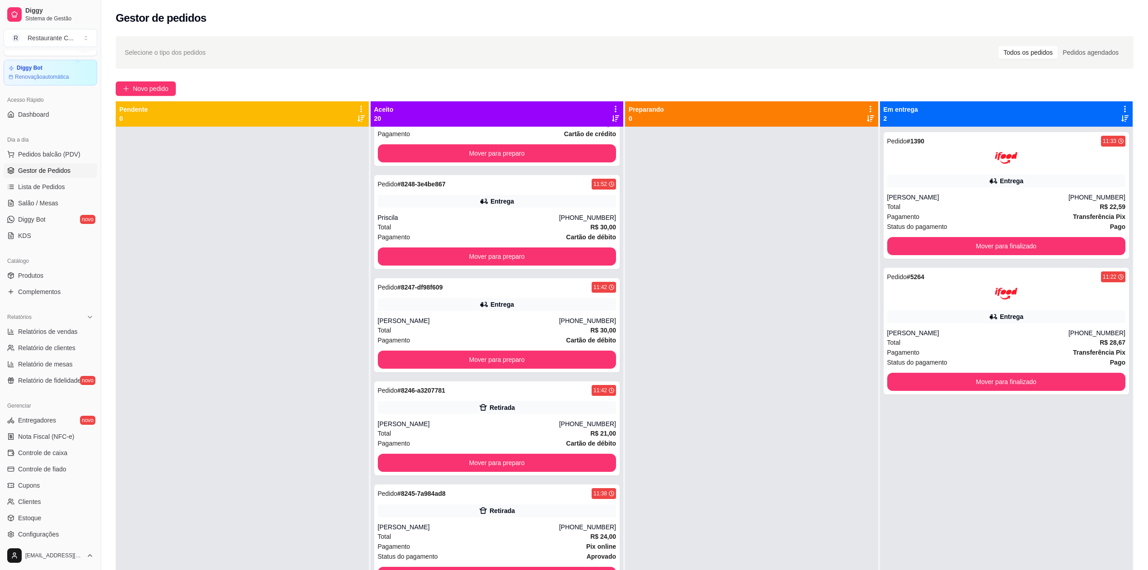
click at [727, 358] on div at bounding box center [751, 412] width 253 height 570
click at [306, 220] on div at bounding box center [242, 412] width 253 height 570
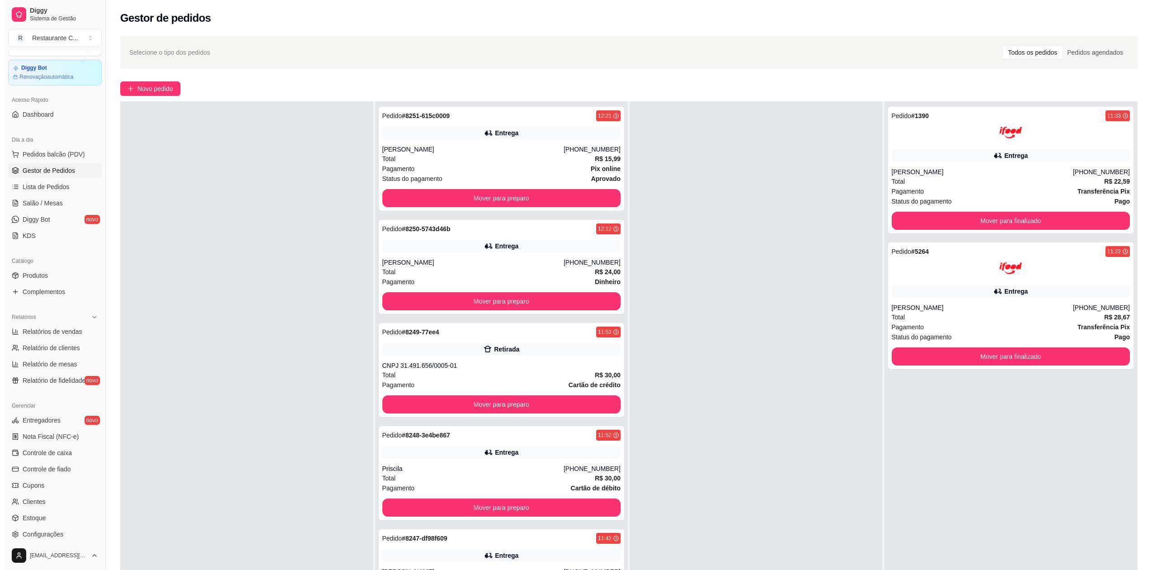
scroll to position [0, 0]
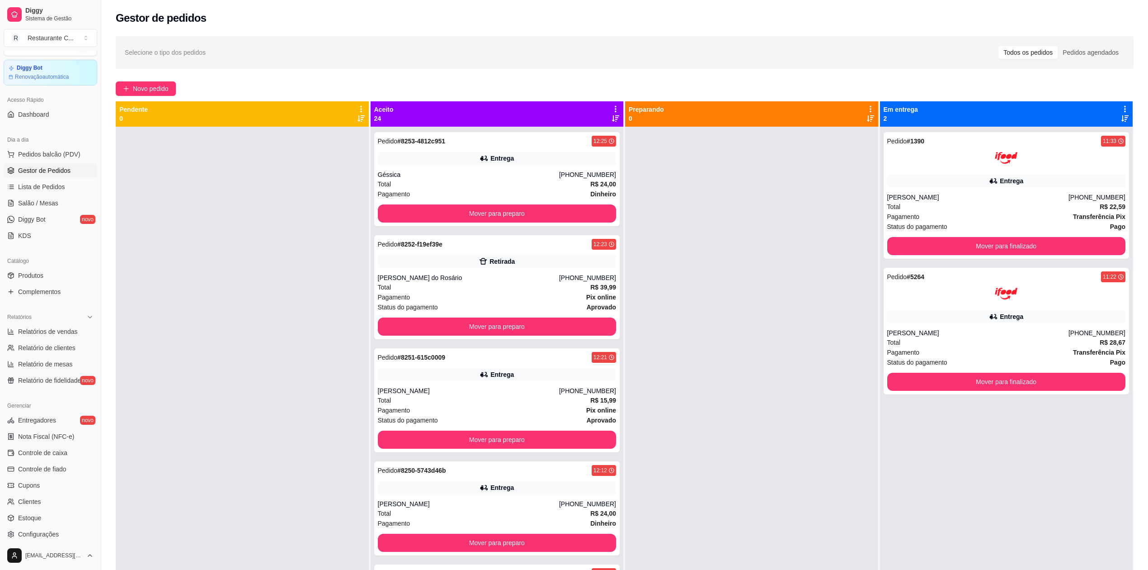
click at [612, 109] on icon at bounding box center [616, 109] width 8 height 8
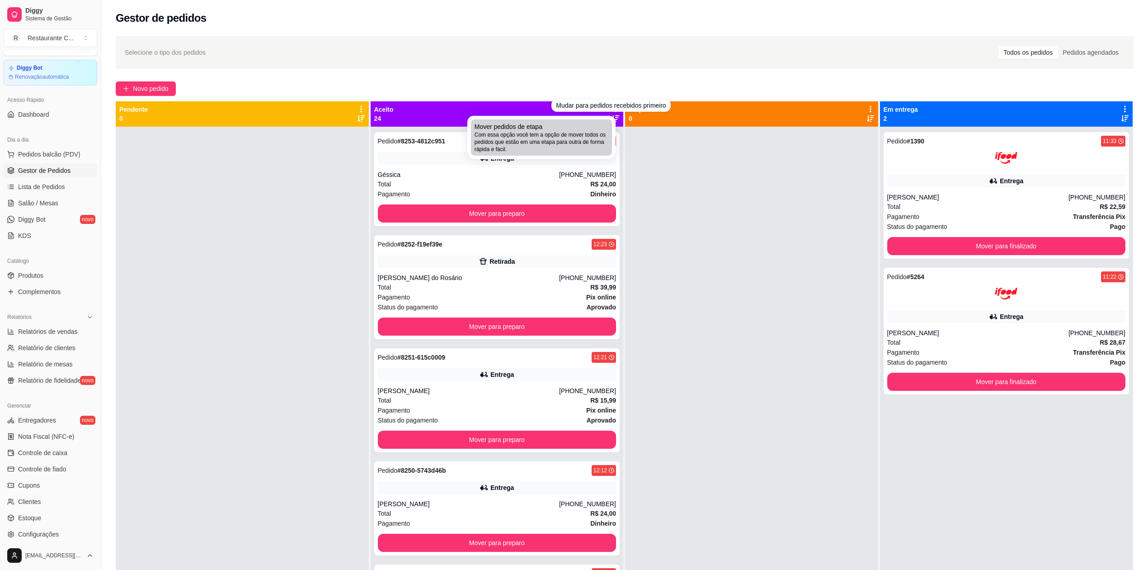
click at [564, 139] on span "Com essa opção você tem a opção de mover todos os pedidos que estão em uma etap…" at bounding box center [542, 142] width 134 height 22
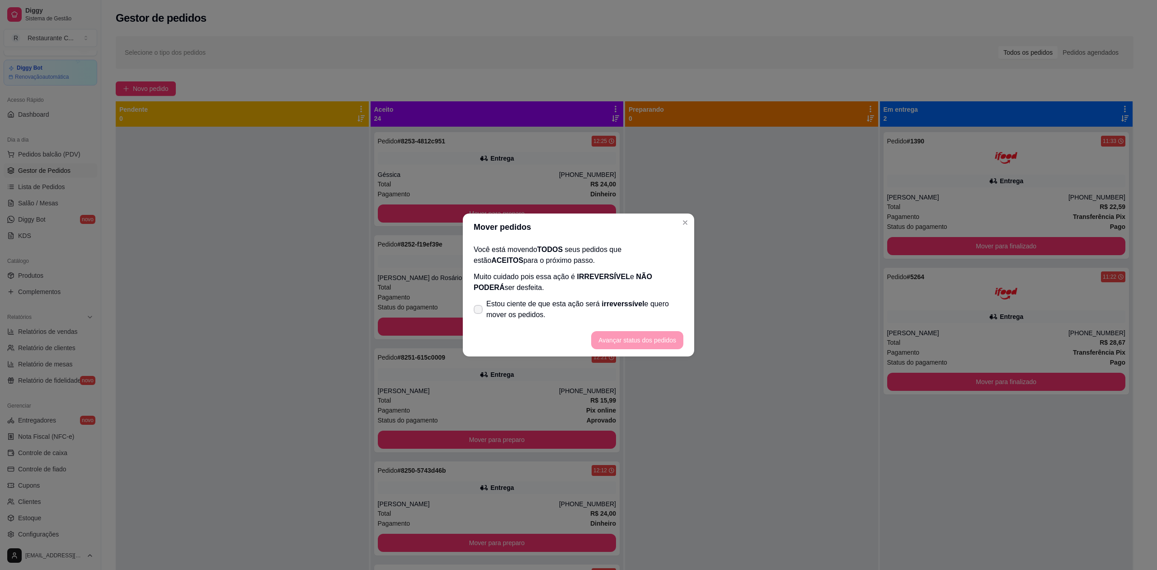
click at [499, 310] on span "Estou ciente de que esta ação será irreverssível e quero mover os pedidos." at bounding box center [584, 309] width 197 height 22
click at [479, 311] on input "Estou ciente de que esta ação será irreverssível e quero mover os pedidos." at bounding box center [476, 314] width 6 height 6
checkbox input "true"
click at [621, 326] on footer "Avançar status dos pedidos" at bounding box center [578, 340] width 231 height 33
click at [619, 331] on button "Avançar status dos pedidos" at bounding box center [637, 340] width 92 height 18
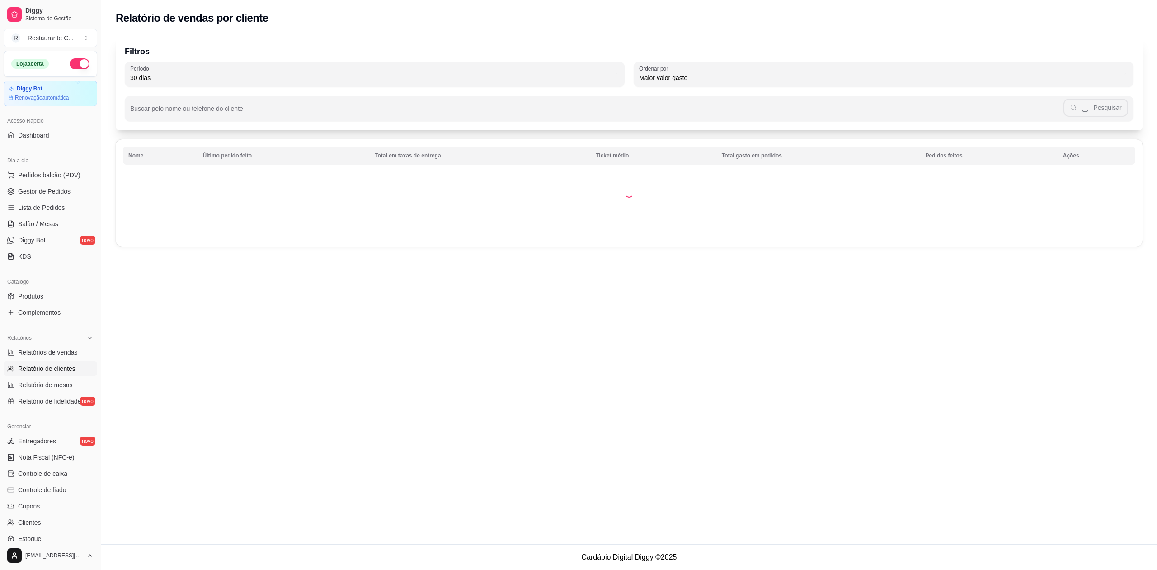
select select "30"
select select "HIGHEST_TOTAL_SPENT_WITH_ORDERS"
click at [63, 368] on span "Relatório de clientes" at bounding box center [46, 368] width 57 height 9
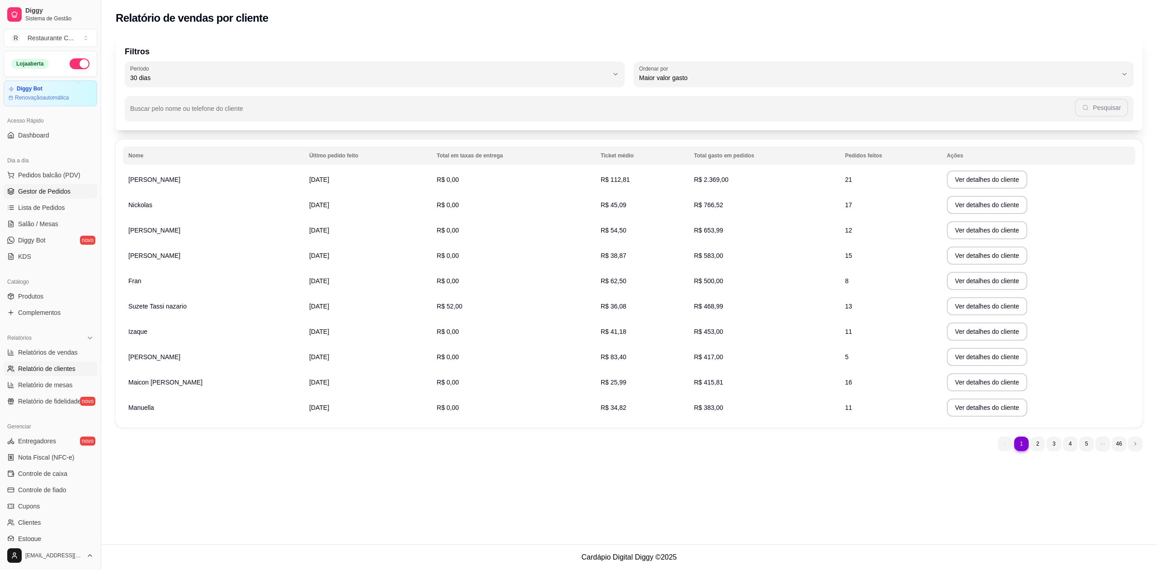
click at [57, 191] on span "Gestor de Pedidos" at bounding box center [44, 191] width 52 height 9
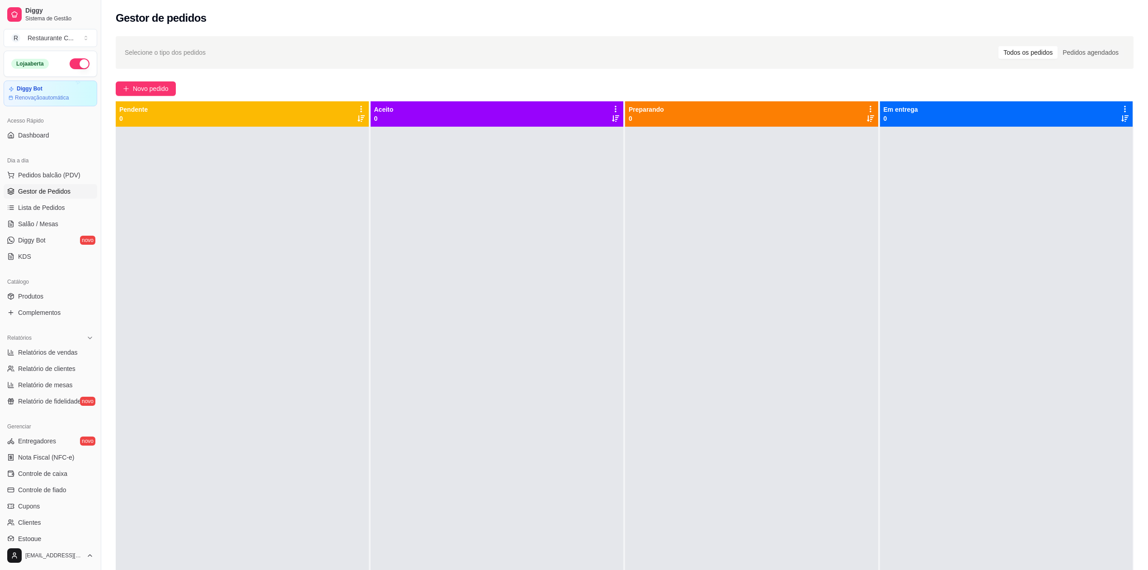
click at [59, 190] on span "Gestor de Pedidos" at bounding box center [44, 191] width 52 height 9
click at [53, 307] on link "Complementos" at bounding box center [51, 312] width 94 height 14
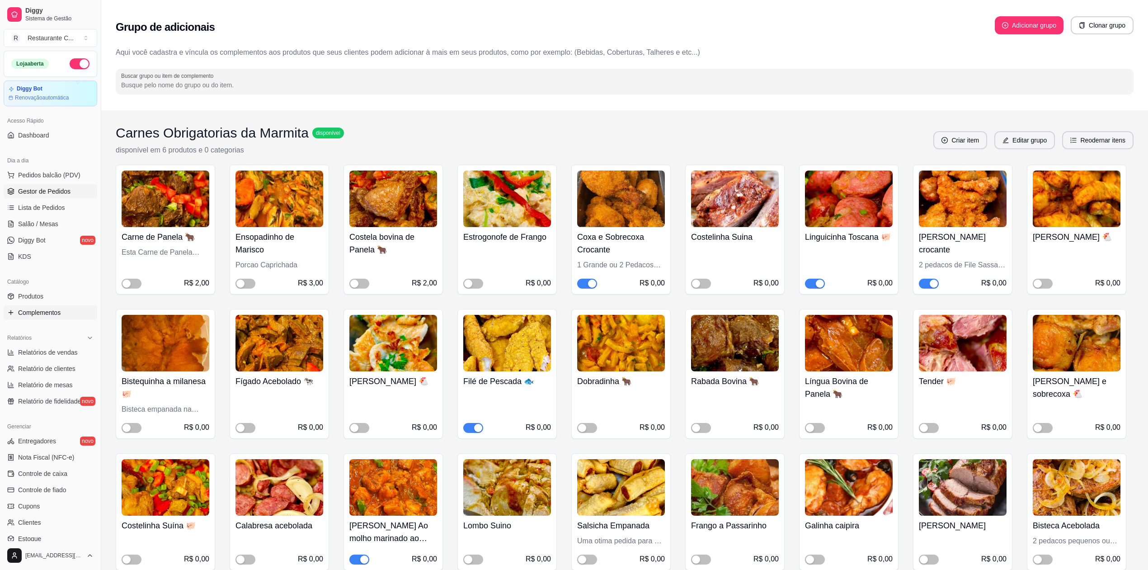
click at [62, 185] on link "Gestor de Pedidos" at bounding box center [51, 191] width 94 height 14
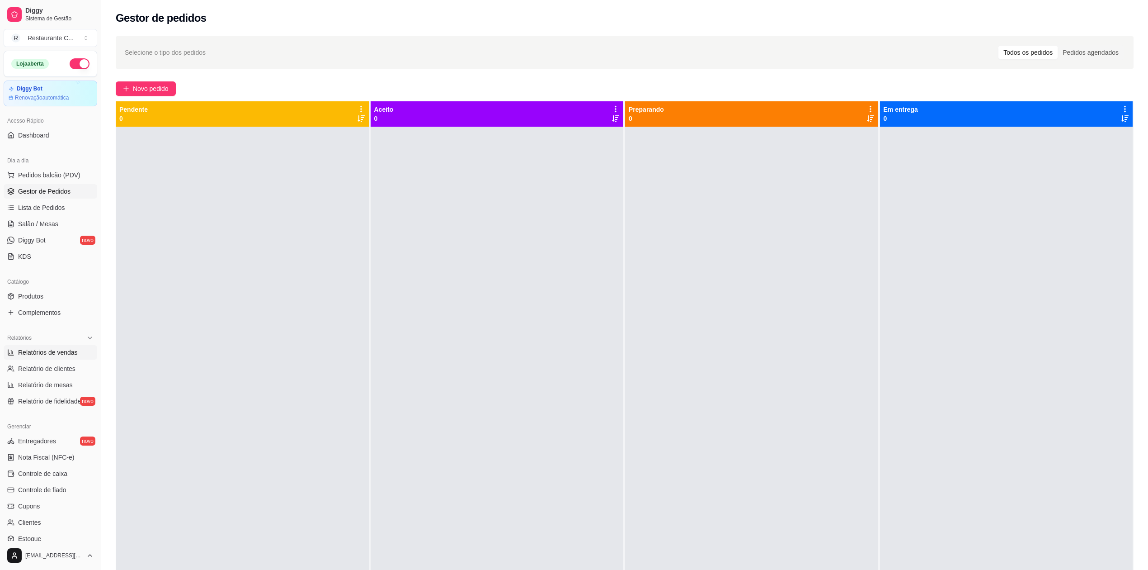
click at [60, 355] on span "Relatórios de vendas" at bounding box center [48, 352] width 60 height 9
select select "ALL"
select select "0"
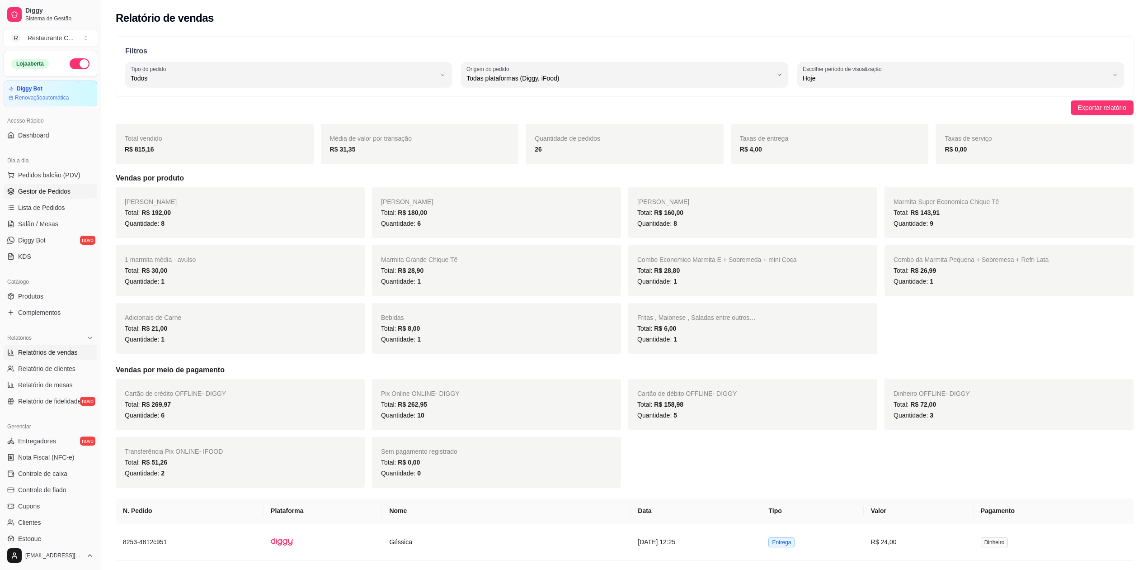
click at [71, 185] on link "Gestor de Pedidos" at bounding box center [51, 191] width 94 height 14
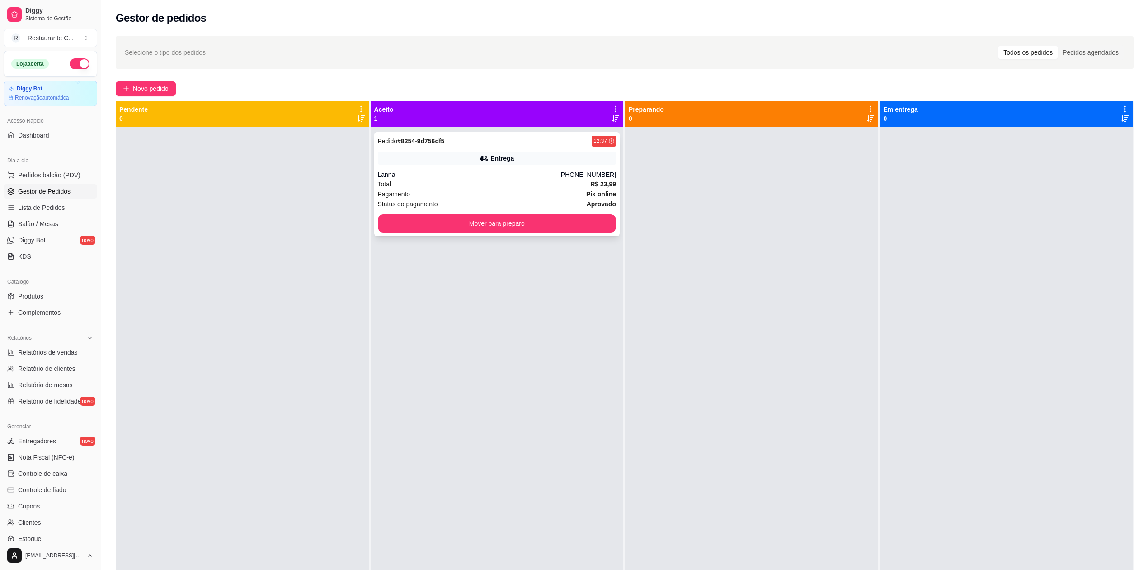
click at [507, 183] on div "Total R$ 23,99" at bounding box center [497, 184] width 239 height 10
click at [536, 226] on div "Pedido # 8254-9d756df5 12:37 Entrega Lanna (47) 98827-4894 Total R$ 23,99 Pagam…" at bounding box center [497, 184] width 246 height 104
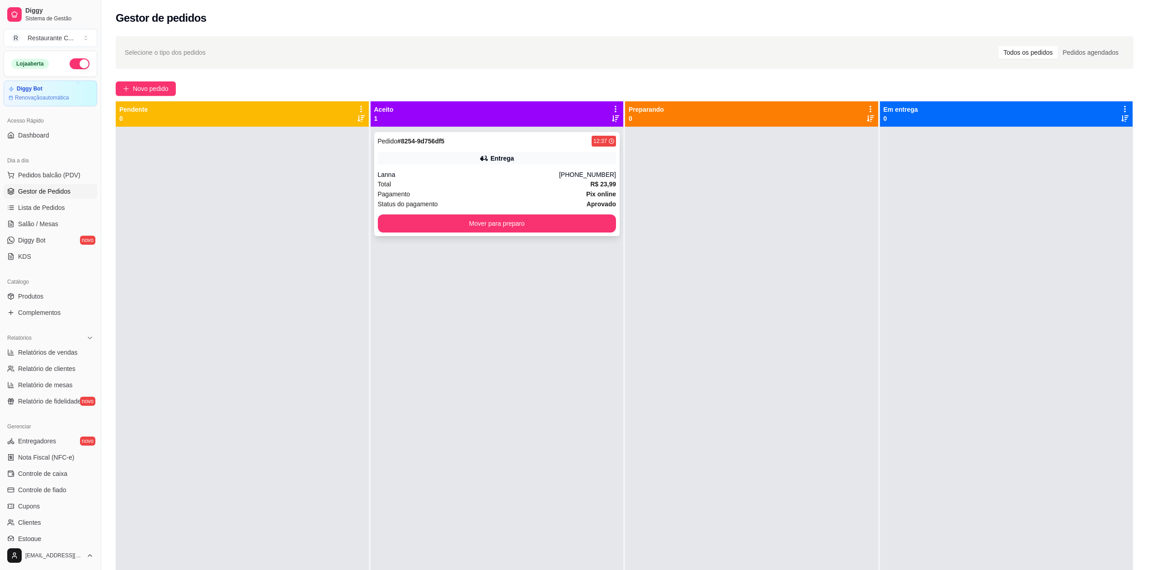
click at [537, 223] on div "feito há 13 minutos Horário do pedido 18/08/2025 12:37 Status do pedido ACEITO …" at bounding box center [579, 283] width 240 height 432
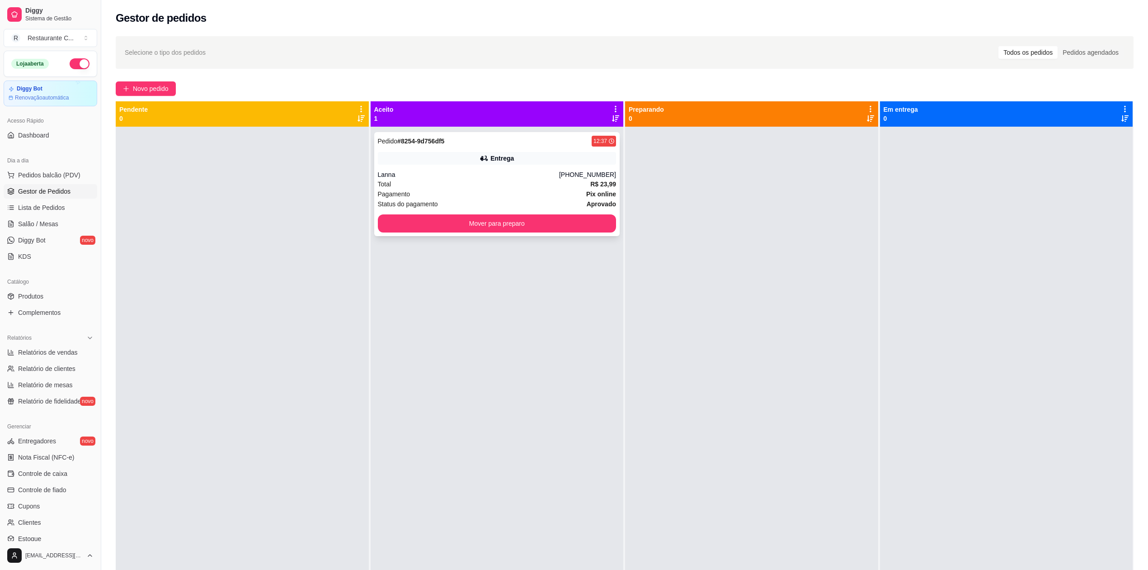
click at [557, 216] on button "Mover para preparo" at bounding box center [497, 223] width 239 height 18
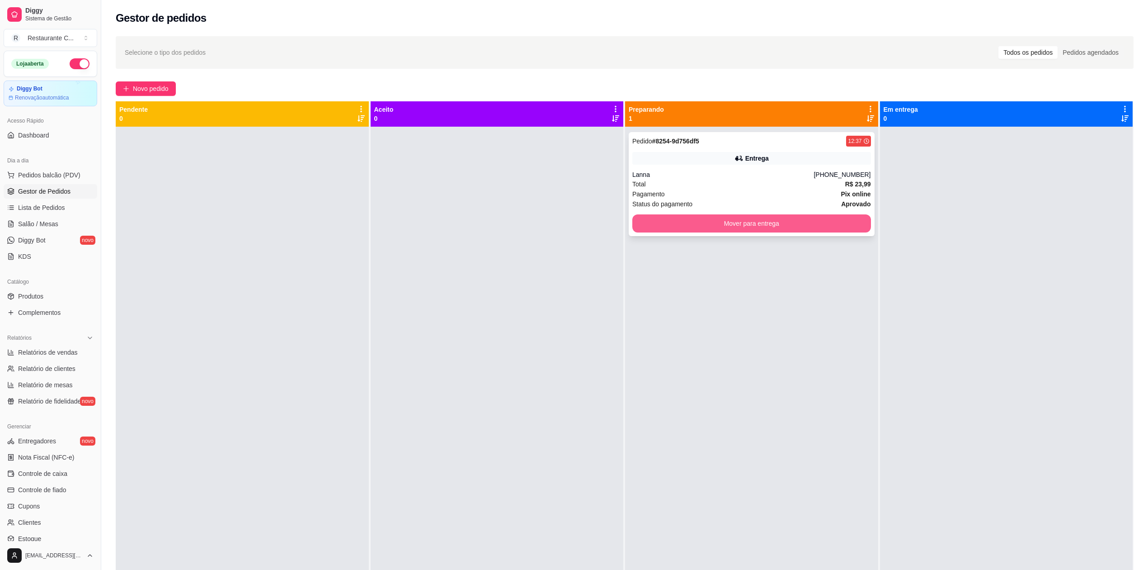
click at [677, 217] on button "Mover para entrega" at bounding box center [751, 223] width 239 height 18
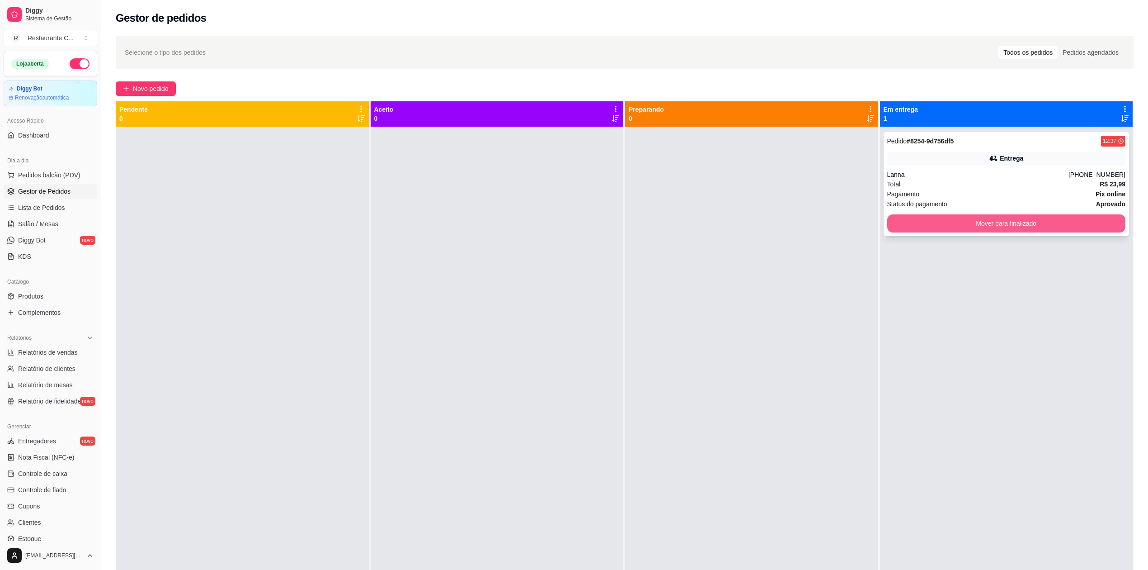
click at [917, 216] on button "Mover para finalizado" at bounding box center [1006, 223] width 239 height 18
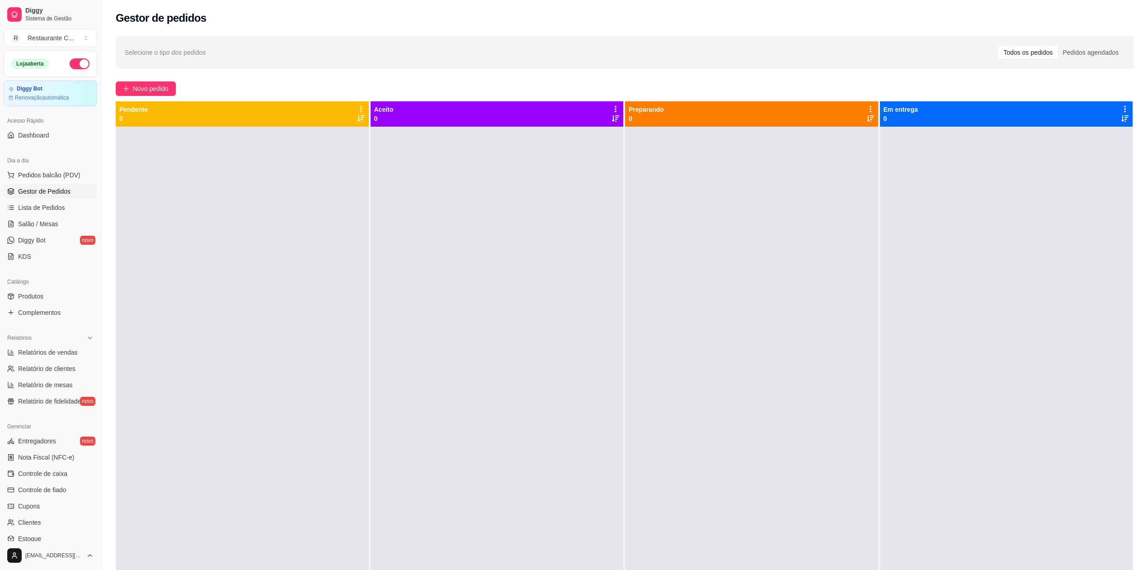
click at [744, 184] on div at bounding box center [751, 412] width 253 height 570
click at [756, 164] on div at bounding box center [751, 412] width 253 height 570
click at [746, 163] on div at bounding box center [751, 412] width 253 height 570
drag, startPoint x: 768, startPoint y: 292, endPoint x: 785, endPoint y: 283, distance: 19.2
click at [780, 307] on div at bounding box center [751, 412] width 253 height 570
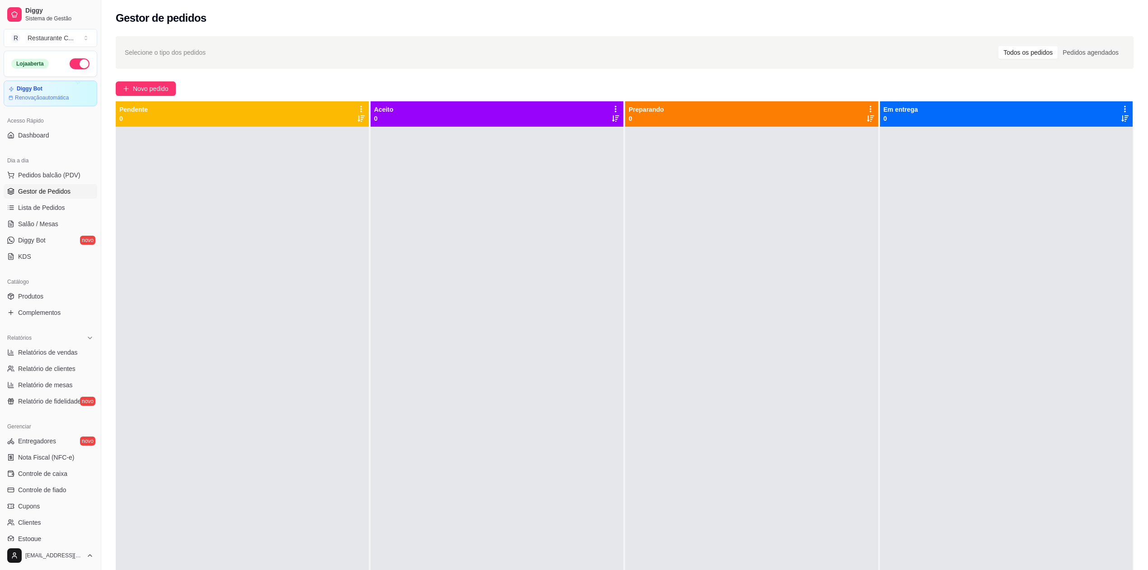
click at [486, 214] on div at bounding box center [497, 412] width 253 height 570
click at [54, 189] on span "Gestor de Pedidos" at bounding box center [44, 191] width 52 height 9
click at [57, 369] on span "Relatório de clientes" at bounding box center [46, 368] width 57 height 9
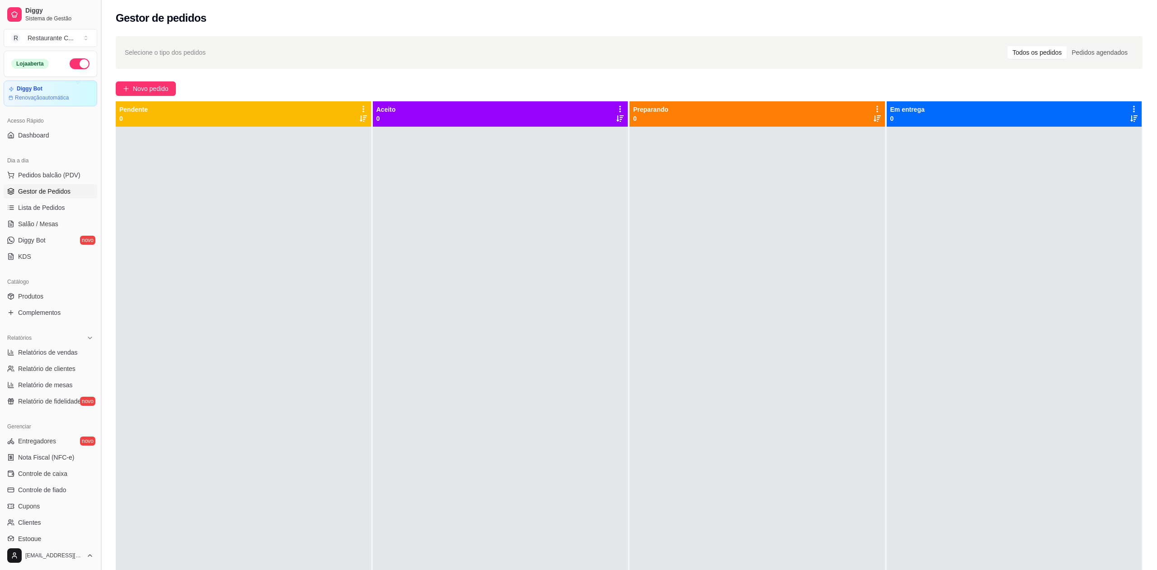
select select "30"
select select "HIGHEST_TOTAL_SPENT_WITH_ORDERS"
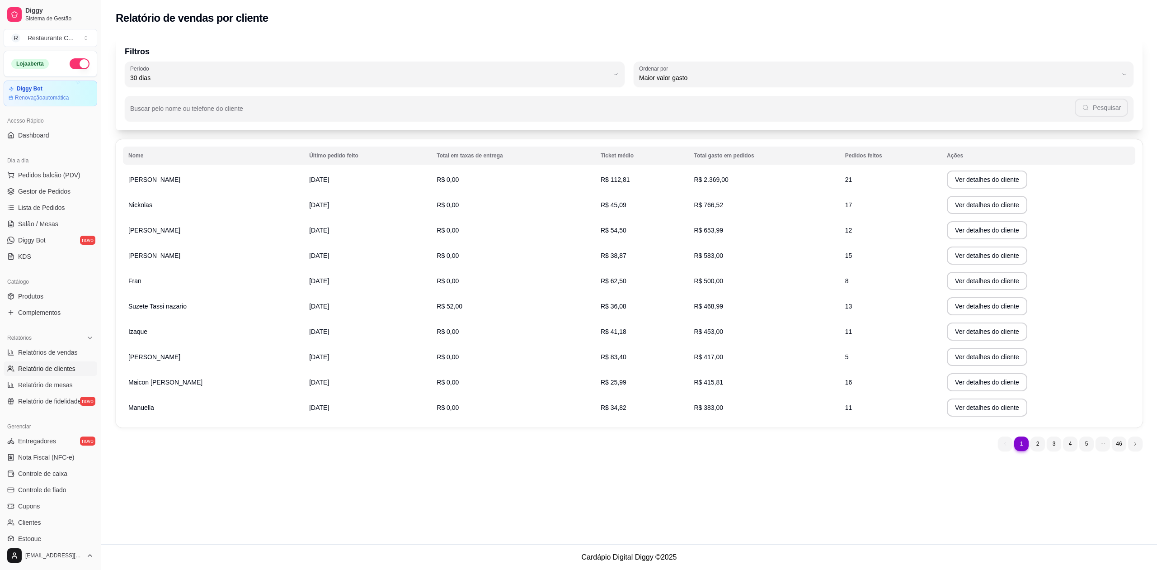
click at [64, 368] on span "Relatório de clientes" at bounding box center [46, 368] width 57 height 9
click at [61, 354] on span "Relatórios de vendas" at bounding box center [48, 352] width 60 height 9
select select "ALL"
select select "0"
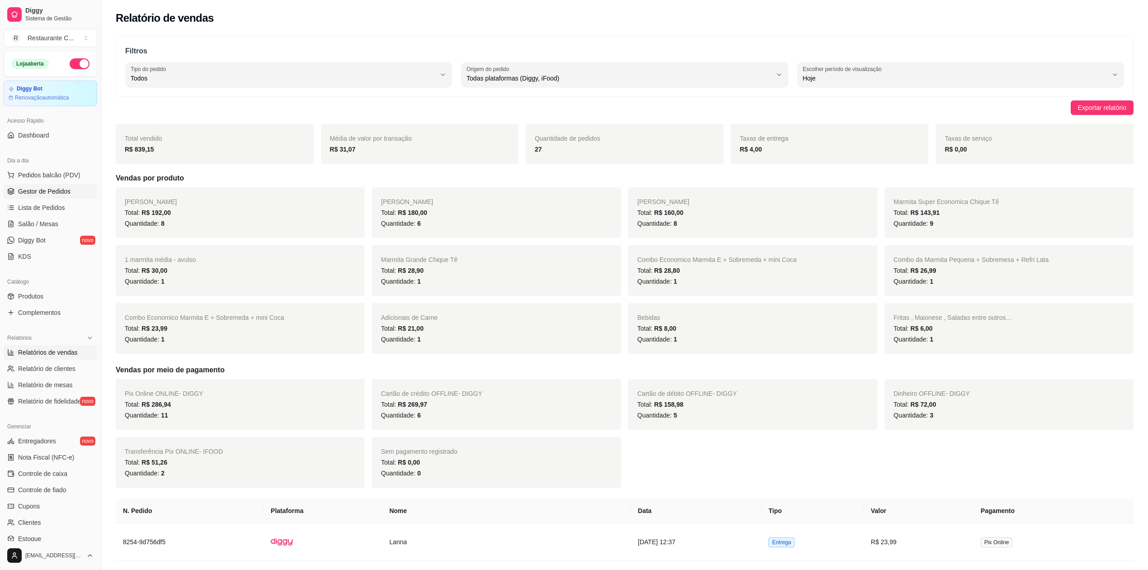
click at [58, 191] on span "Gestor de Pedidos" at bounding box center [44, 191] width 52 height 9
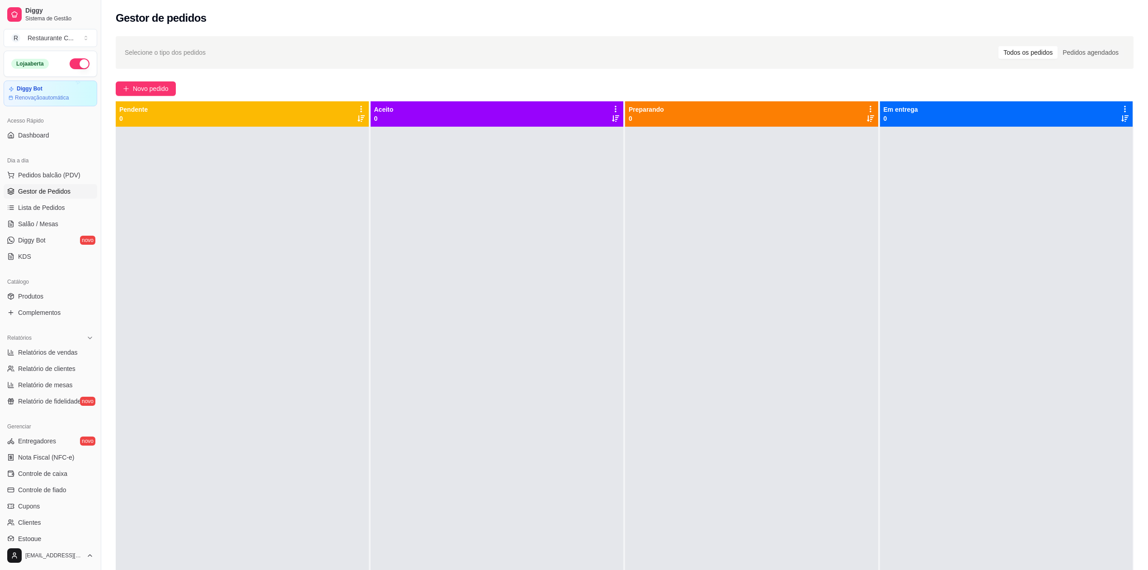
click at [56, 195] on span "Gestor de Pedidos" at bounding box center [44, 191] width 52 height 9
click at [59, 351] on span "Relatórios de vendas" at bounding box center [48, 352] width 60 height 9
select select "ALL"
select select "0"
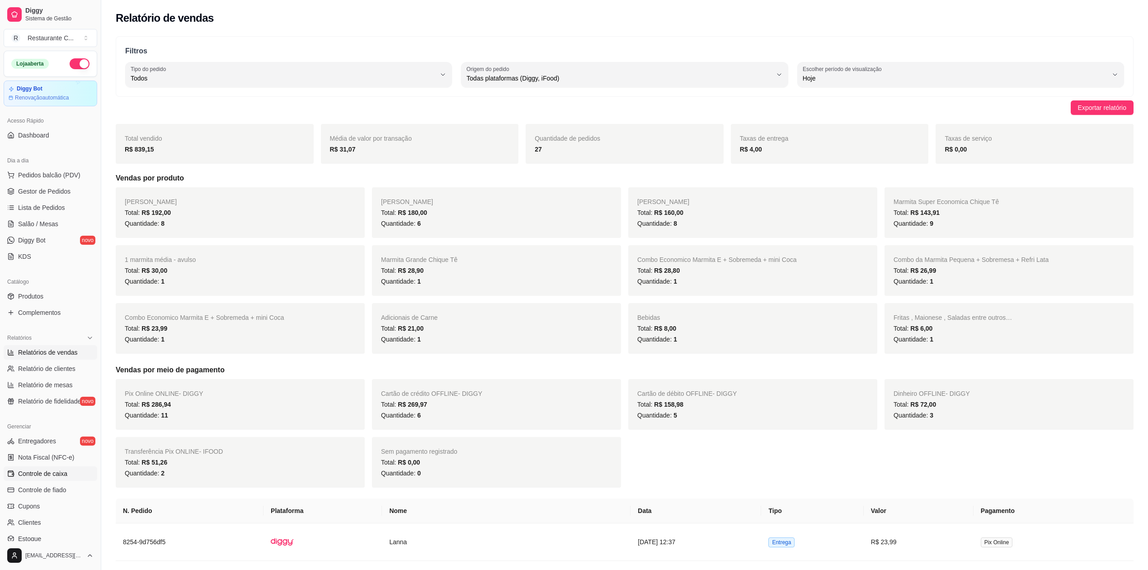
click at [64, 474] on span "Controle de caixa" at bounding box center [42, 473] width 49 height 9
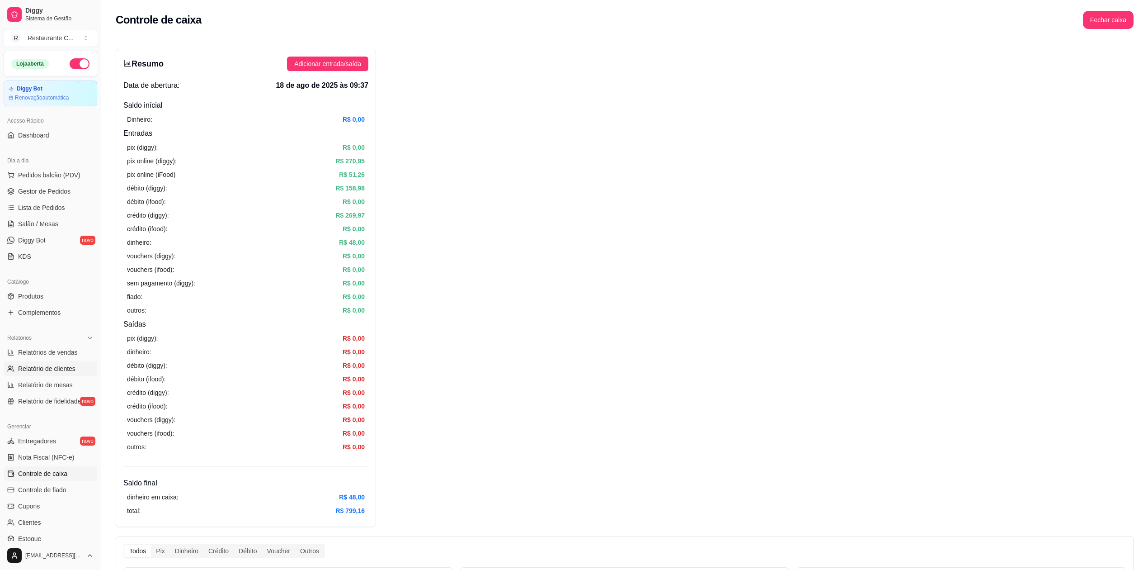
click at [55, 368] on span "Relatório de clientes" at bounding box center [46, 368] width 57 height 9
select select "30"
select select "HIGHEST_TOTAL_SPENT_WITH_ORDERS"
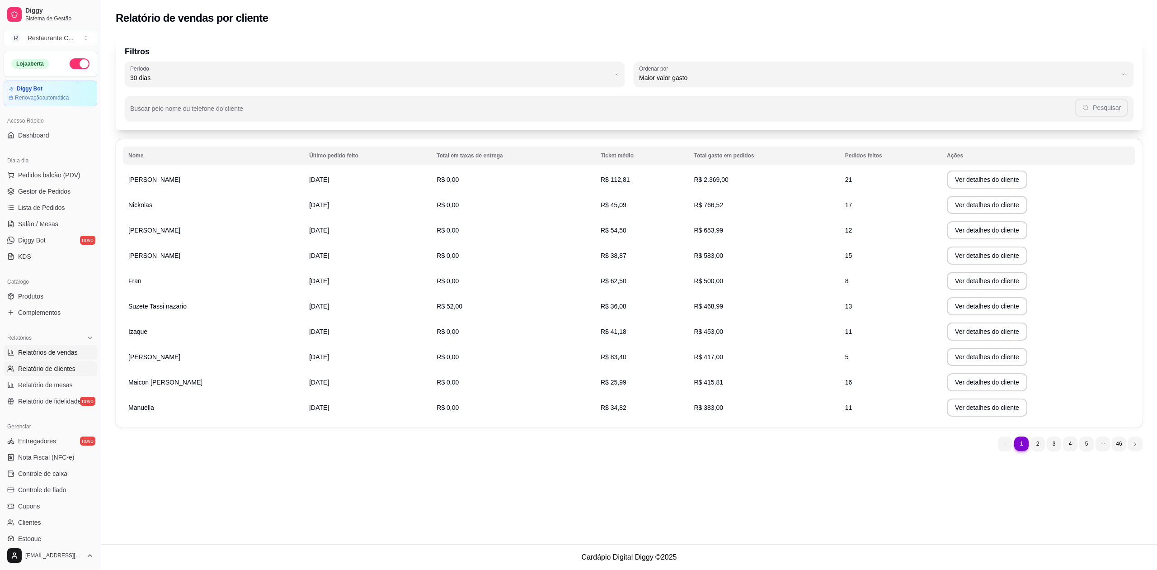
click at [61, 352] on span "Relatórios de vendas" at bounding box center [48, 352] width 60 height 9
select select "ALL"
select select "0"
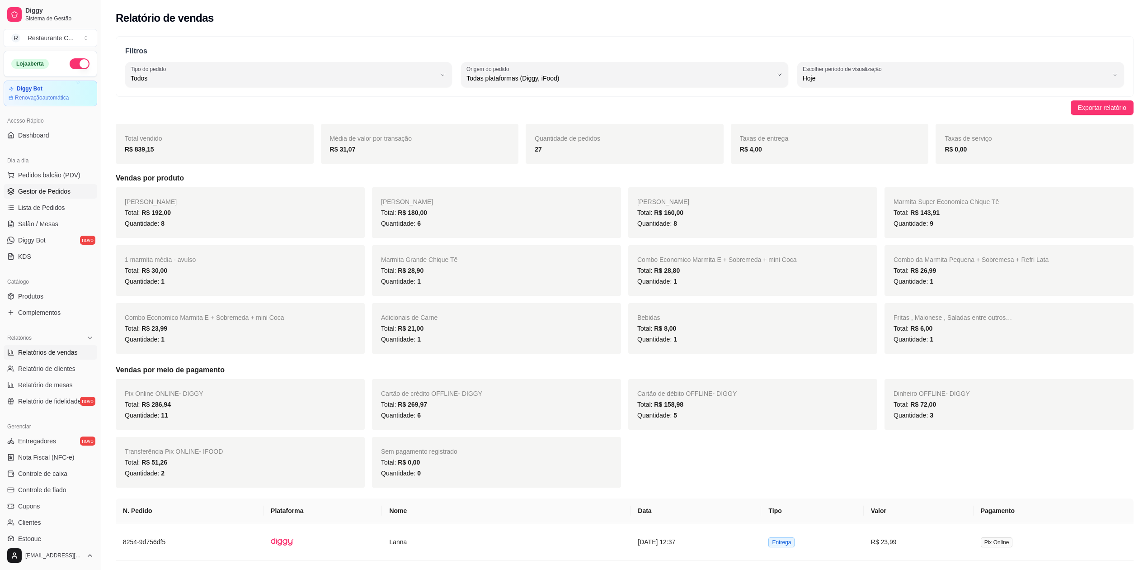
click at [42, 190] on span "Gestor de Pedidos" at bounding box center [44, 191] width 52 height 9
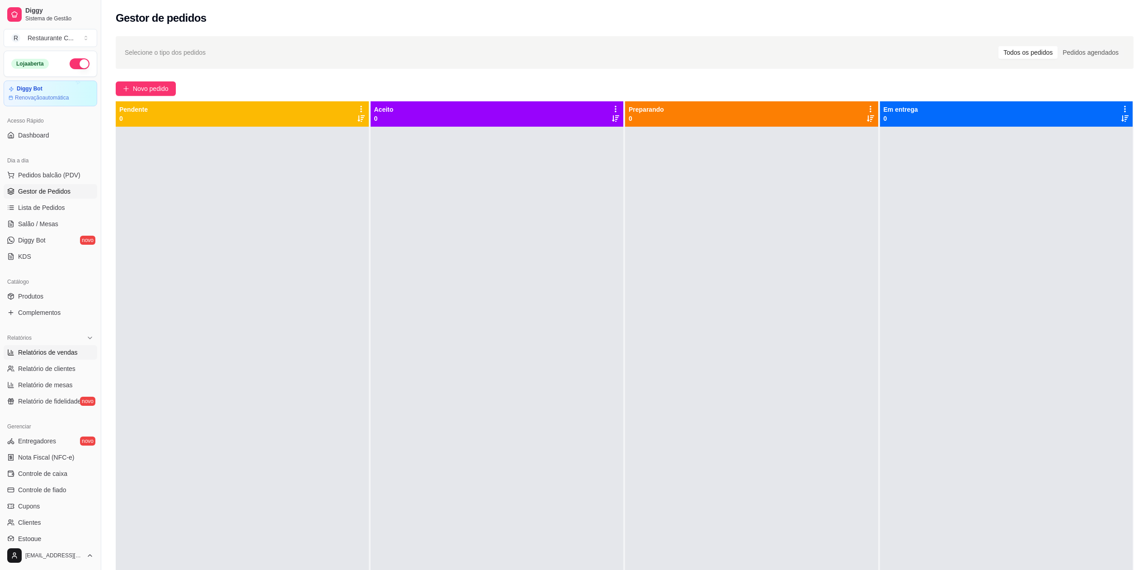
click at [74, 353] on span "Relatórios de vendas" at bounding box center [48, 352] width 60 height 9
select select "ALL"
select select "0"
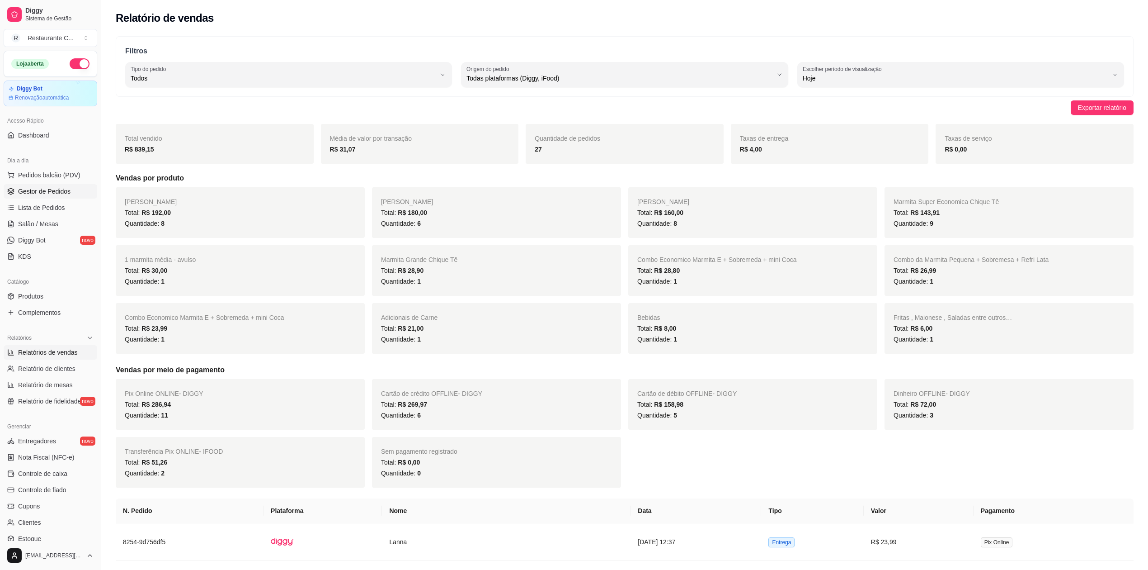
click at [51, 189] on span "Gestor de Pedidos" at bounding box center [44, 191] width 52 height 9
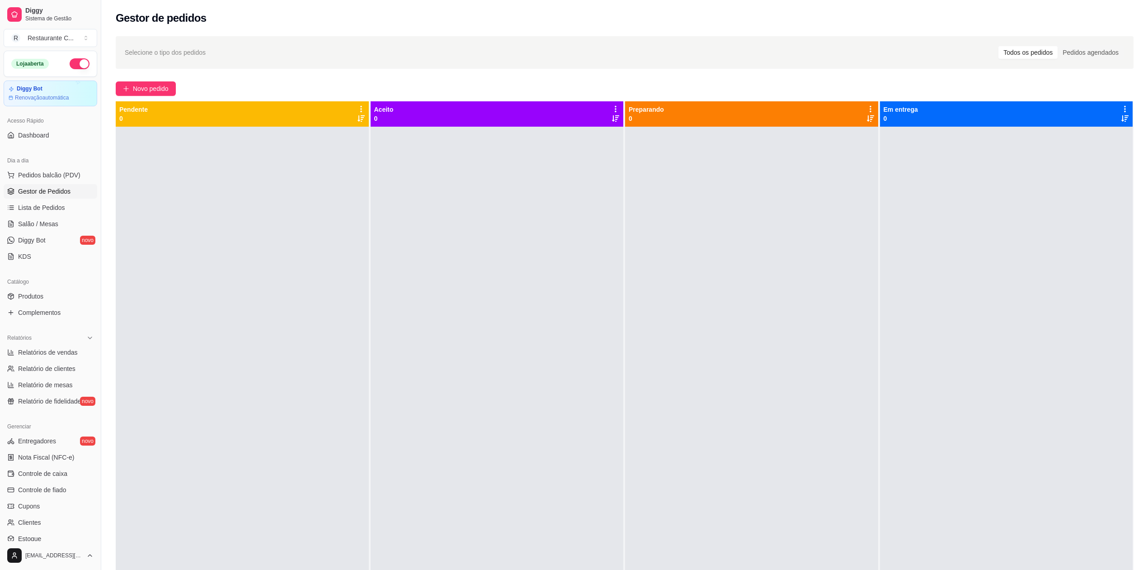
drag, startPoint x: 238, startPoint y: 97, endPoint x: 221, endPoint y: 84, distance: 21.3
drag, startPoint x: 221, startPoint y: 84, endPoint x: 561, endPoint y: 250, distance: 378.7
click at [561, 251] on div at bounding box center [497, 412] width 253 height 570
click at [38, 188] on span "Gestor de Pedidos" at bounding box center [44, 191] width 52 height 9
click at [320, 214] on div at bounding box center [242, 412] width 253 height 570
